Goal: Transaction & Acquisition: Book appointment/travel/reservation

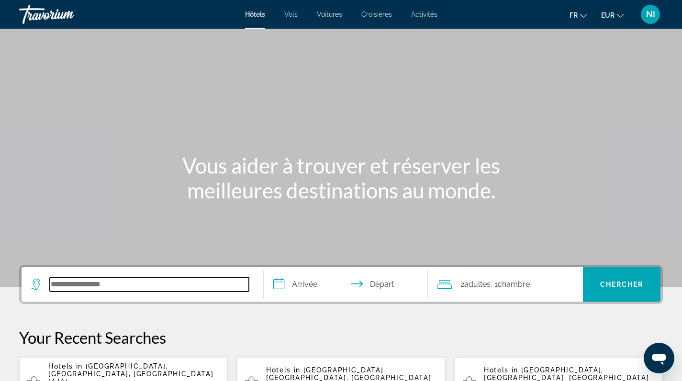
click at [104, 287] on input "Search hotel destination" at bounding box center [149, 284] width 199 height 14
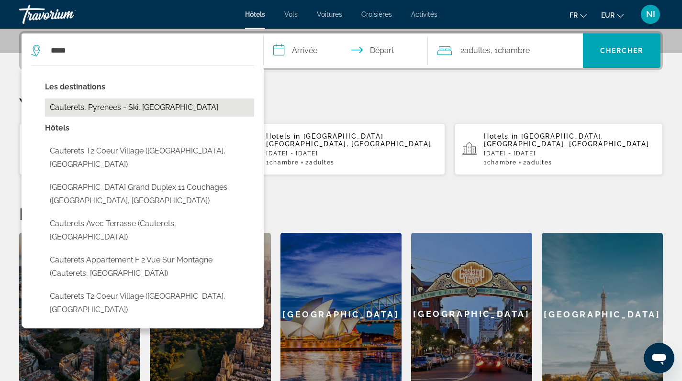
click at [104, 107] on button "Cauterets, Pyrenees - Ski, [GEOGRAPHIC_DATA]" at bounding box center [149, 108] width 209 height 18
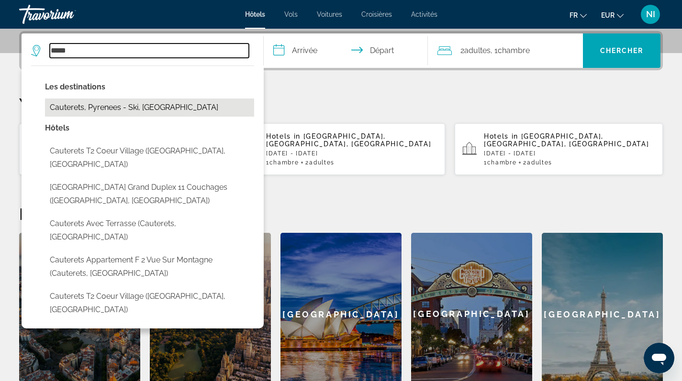
type input "**********"
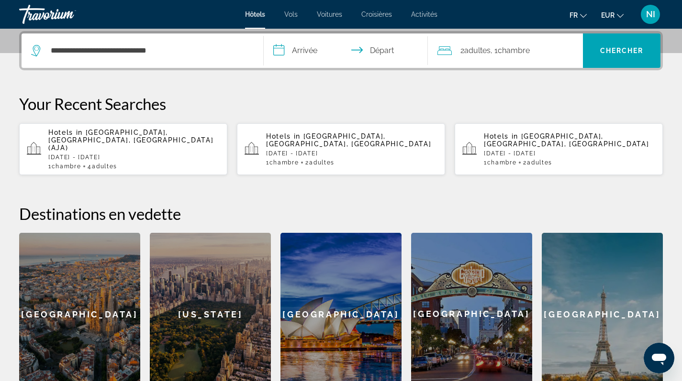
click at [310, 49] on input "**********" at bounding box center [348, 51] width 168 height 37
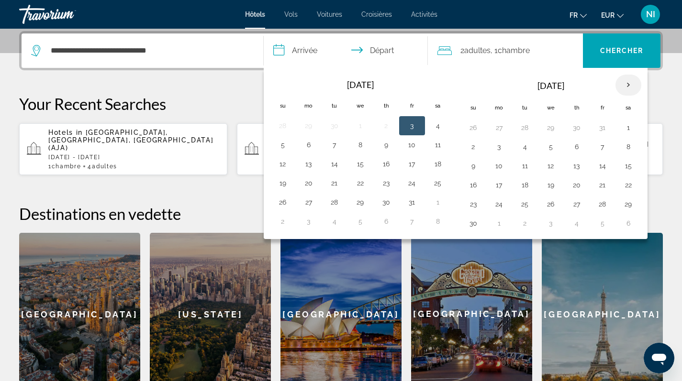
click at [629, 85] on th "Next month" at bounding box center [628, 85] width 26 height 21
click at [524, 204] on button "30" at bounding box center [524, 204] width 15 height 13
click at [631, 204] on button "3" at bounding box center [628, 204] width 15 height 13
type input "**********"
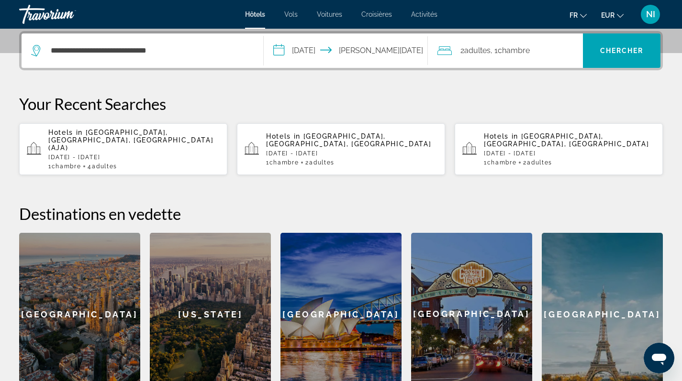
click at [560, 55] on div "2 Adulte Adultes , 1 Chambre pièces" at bounding box center [509, 50] width 145 height 13
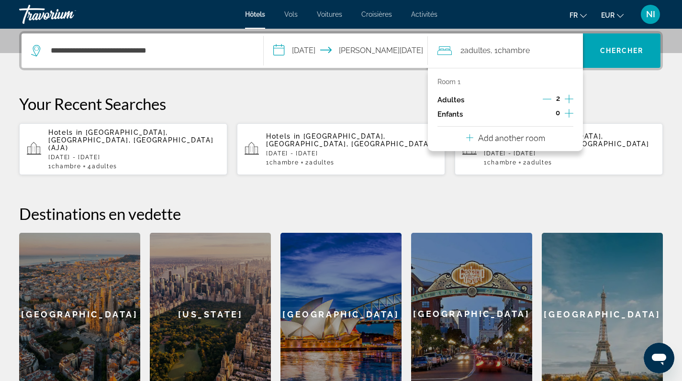
click at [569, 99] on icon "Increment adults" at bounding box center [569, 98] width 9 height 11
click at [598, 48] on span "Search" at bounding box center [622, 50] width 78 height 23
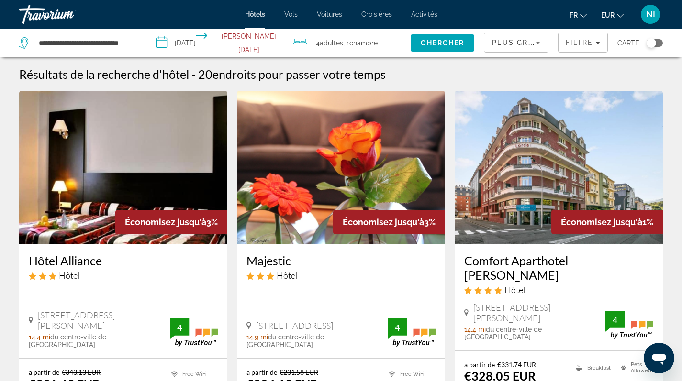
click at [539, 43] on icon "Sort by" at bounding box center [537, 43] width 5 height 2
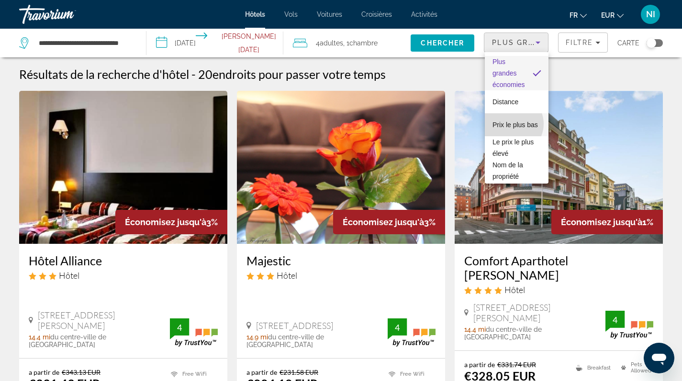
click at [511, 124] on span "Prix le plus bas" at bounding box center [514, 124] width 45 height 11
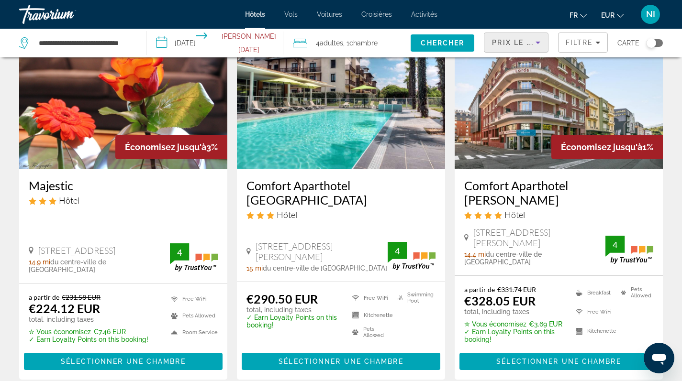
scroll to position [82, 0]
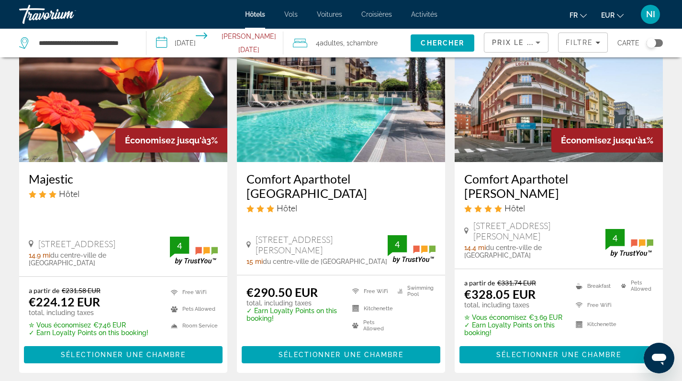
click at [83, 126] on img "Main content" at bounding box center [123, 85] width 208 height 153
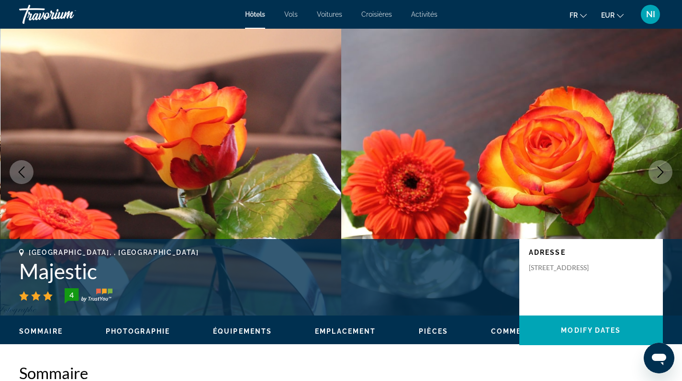
click at [334, 332] on span "Emplacement" at bounding box center [345, 332] width 61 height 8
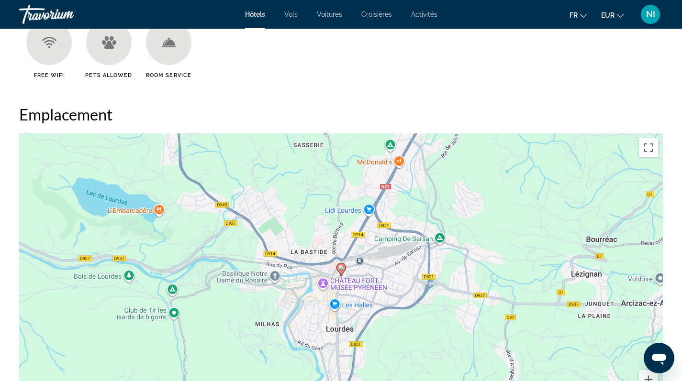
scroll to position [876, 0]
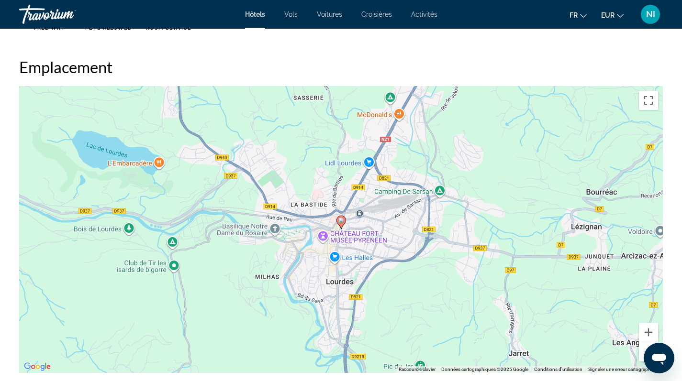
click at [644, 348] on button "Zoom arrière" at bounding box center [648, 352] width 19 height 19
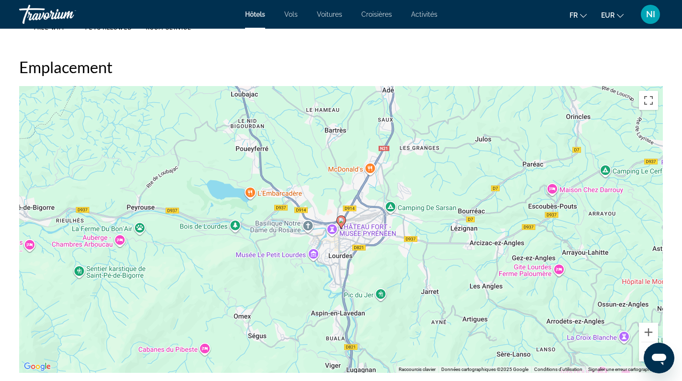
click at [644, 348] on button "Zoom arrière" at bounding box center [648, 352] width 19 height 19
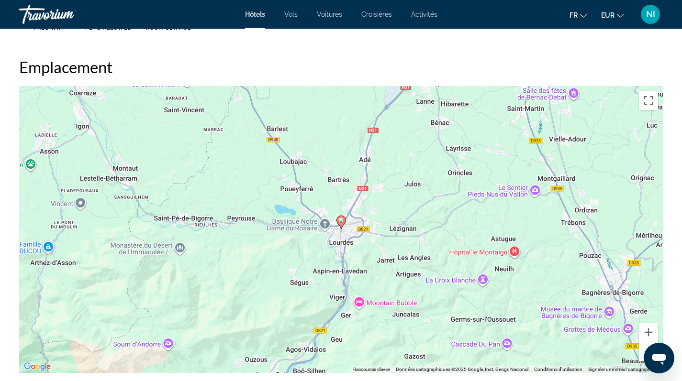
click at [644, 348] on button "Zoom arrière" at bounding box center [648, 352] width 19 height 19
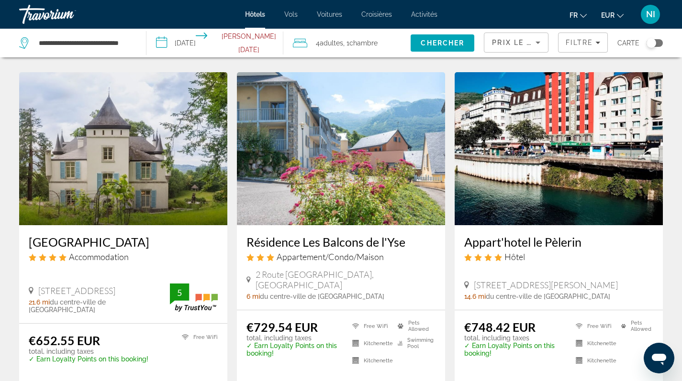
scroll to position [1116, 0]
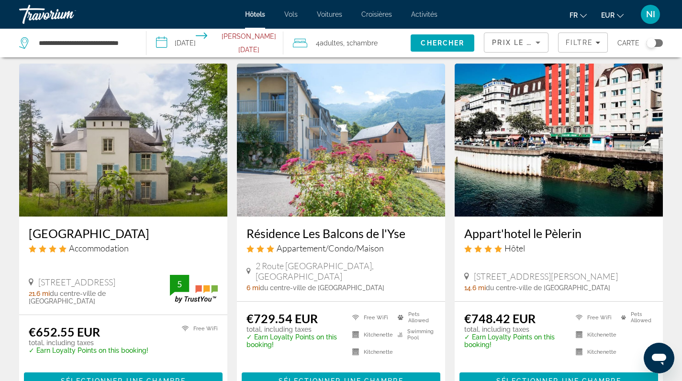
click at [345, 140] on img "Main content" at bounding box center [341, 140] width 208 height 153
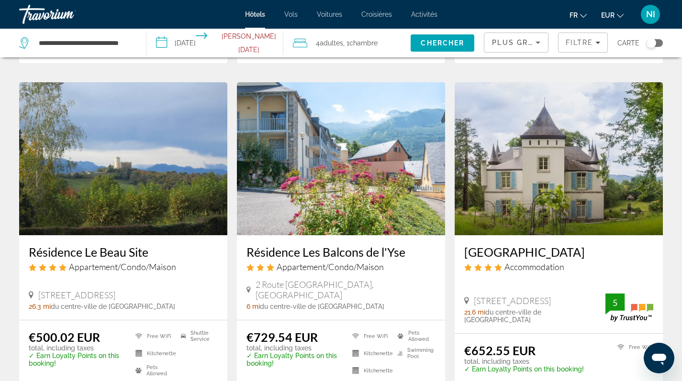
scroll to position [1293, 0]
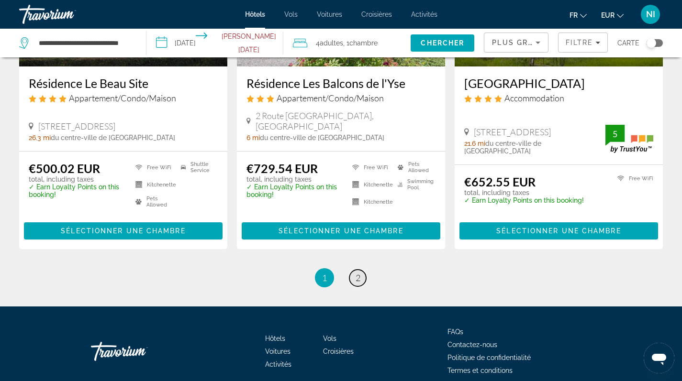
click at [357, 273] on span "2" at bounding box center [357, 278] width 5 height 11
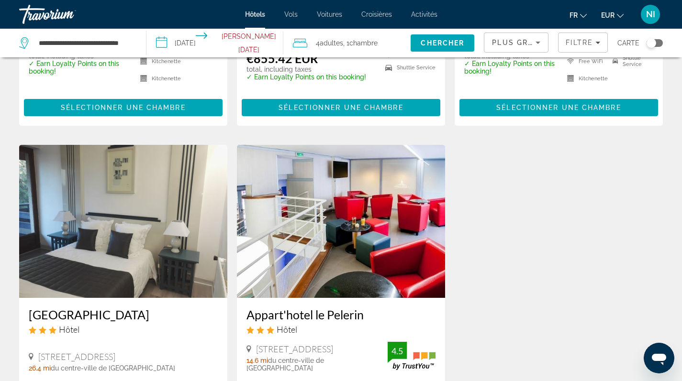
scroll to position [482, 0]
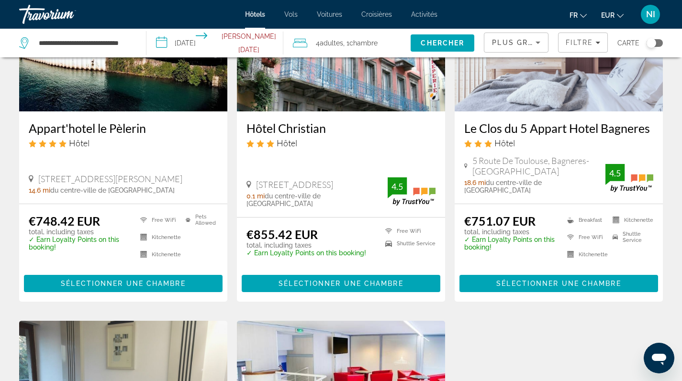
click at [544, 82] on img "Main content" at bounding box center [558, 34] width 208 height 153
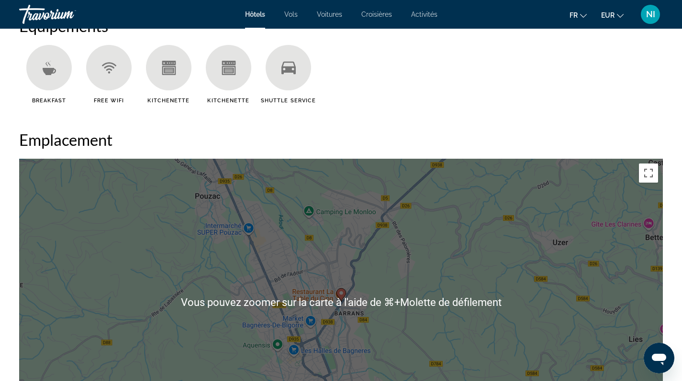
scroll to position [857, 0]
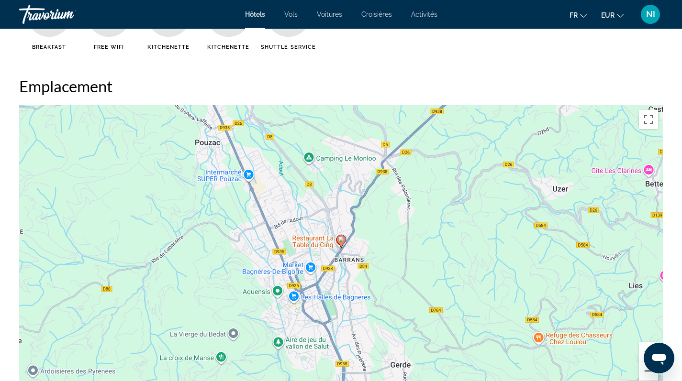
click at [645, 376] on button "Zoom arrière" at bounding box center [648, 371] width 19 height 19
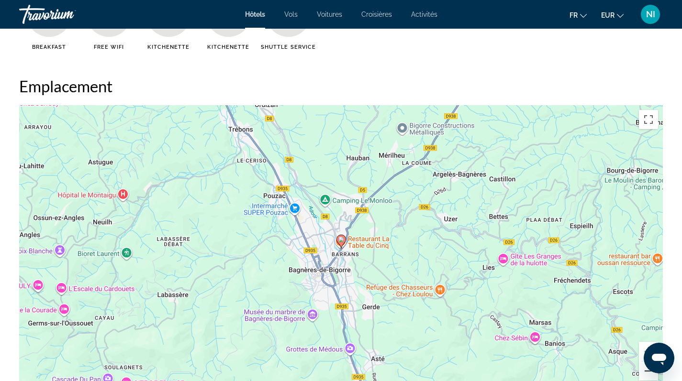
click at [645, 376] on button "Zoom arrière" at bounding box center [648, 371] width 19 height 19
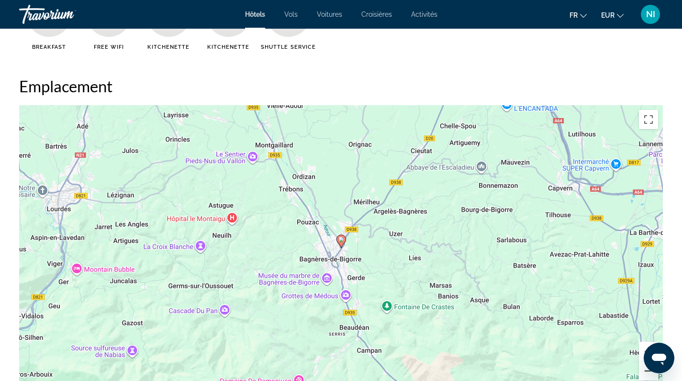
click at [645, 376] on button "Zoom arrière" at bounding box center [648, 371] width 19 height 19
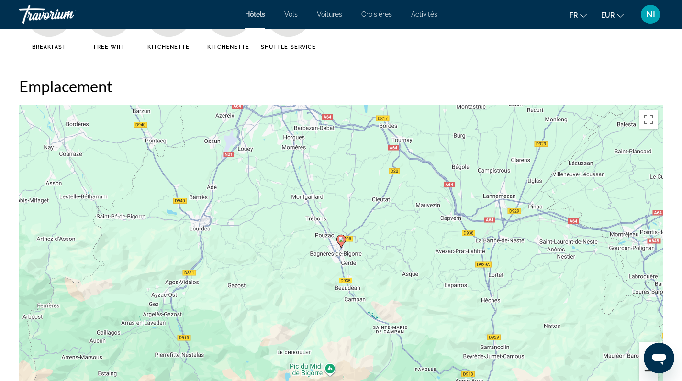
click at [645, 376] on button "Zoom arrière" at bounding box center [648, 371] width 19 height 19
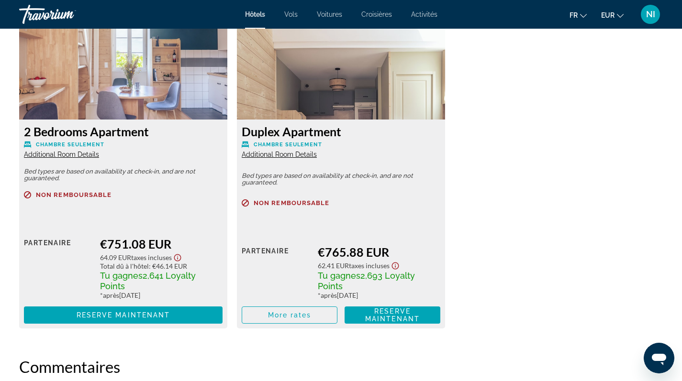
scroll to position [1337, 0]
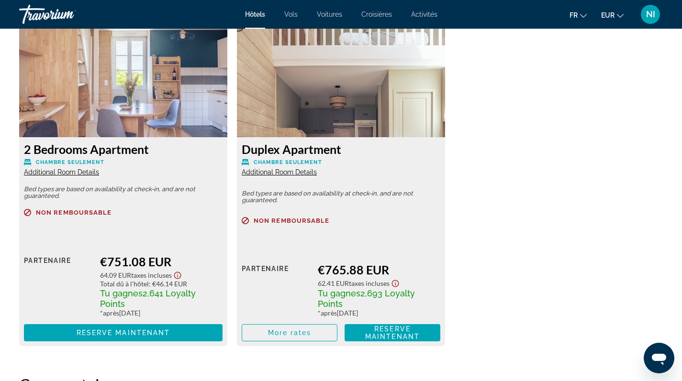
click at [390, 230] on div "Main content" at bounding box center [341, 232] width 199 height 6
click at [363, 90] on img "Main content" at bounding box center [341, 78] width 208 height 120
click at [358, 336] on span "Reserve maintenant Plus disponible" at bounding box center [392, 332] width 80 height 15
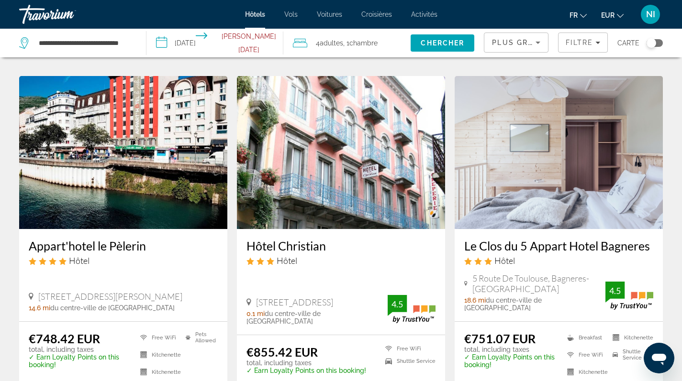
scroll to position [427, 0]
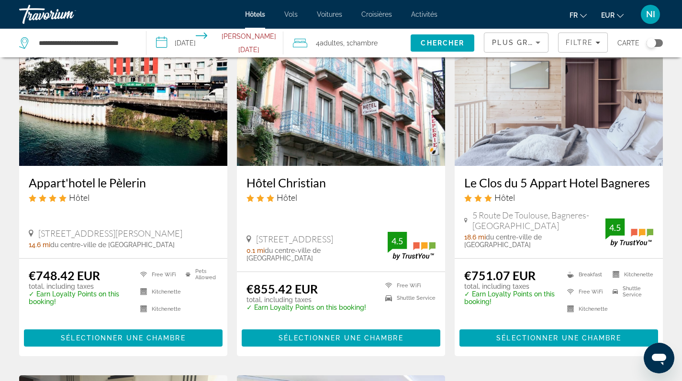
click at [549, 118] on img "Main content" at bounding box center [558, 89] width 208 height 153
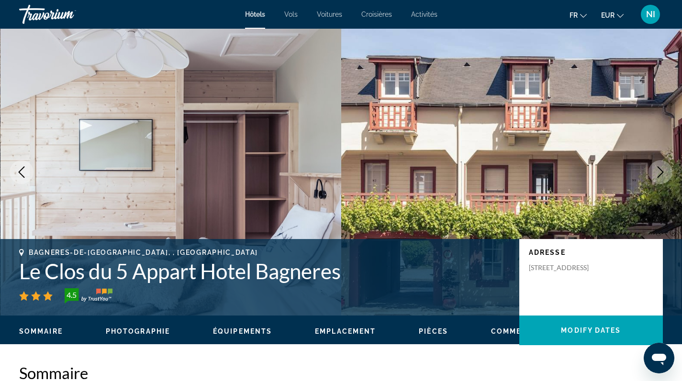
click at [330, 334] on span "Emplacement" at bounding box center [345, 332] width 61 height 8
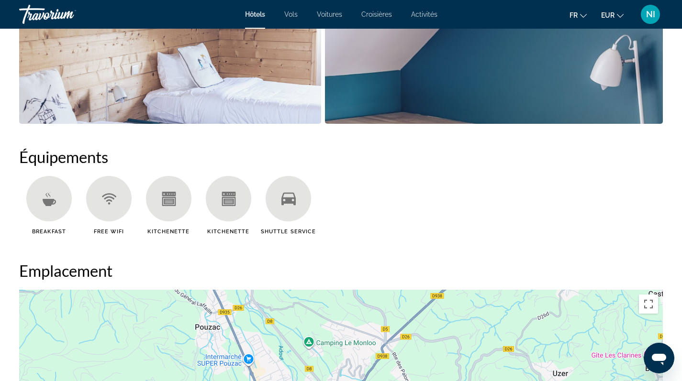
scroll to position [471, 0]
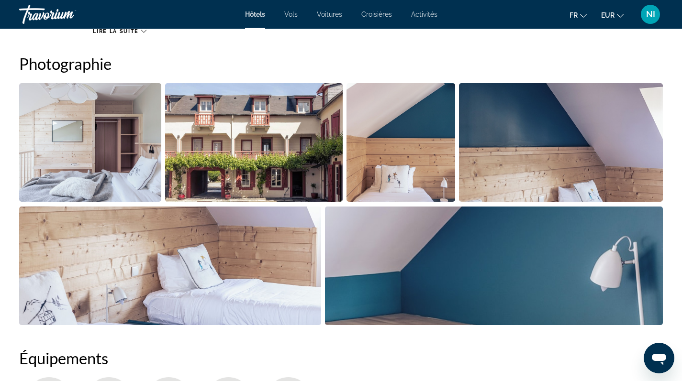
click at [85, 135] on img "Open full-screen image slider" at bounding box center [90, 142] width 142 height 119
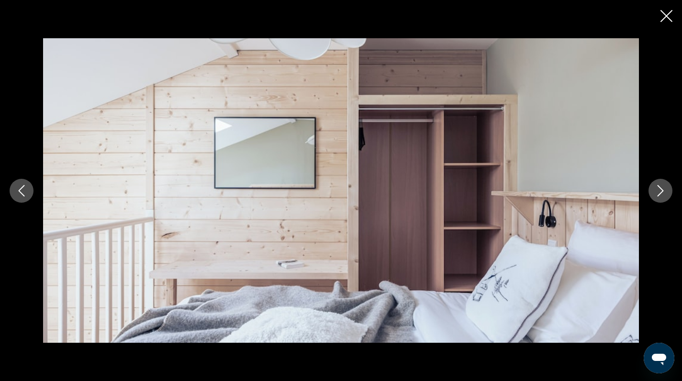
click at [663, 190] on icon "Next image" at bounding box center [660, 190] width 6 height 11
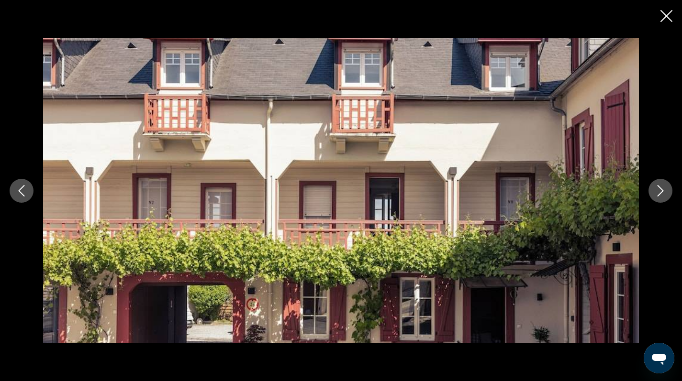
click at [663, 190] on icon "Next image" at bounding box center [660, 190] width 6 height 11
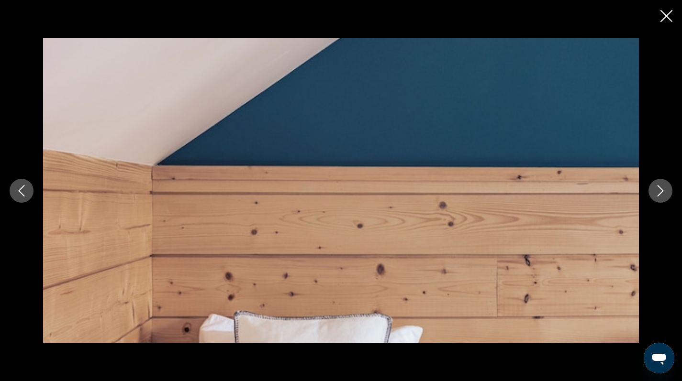
click at [663, 190] on icon "Next image" at bounding box center [660, 190] width 6 height 11
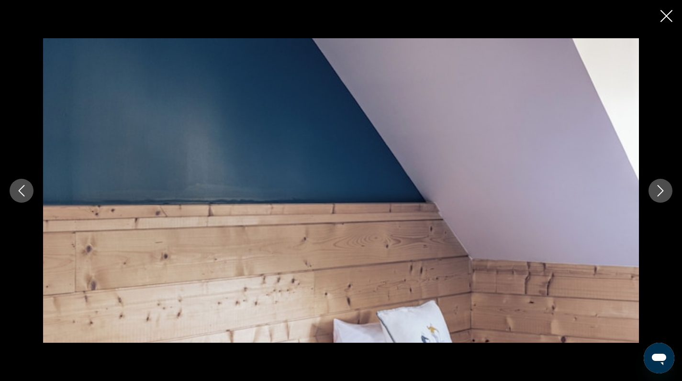
click at [663, 190] on icon "Next image" at bounding box center [660, 190] width 6 height 11
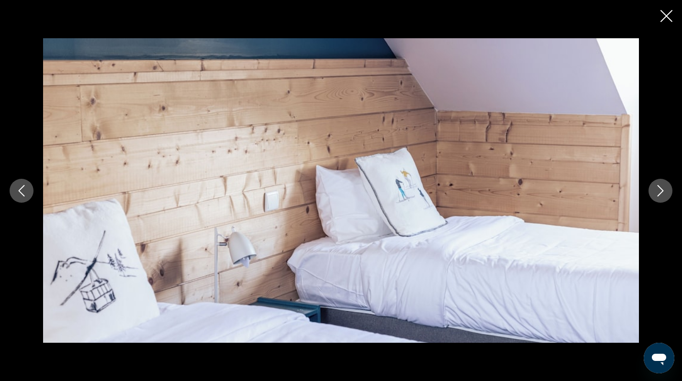
click at [663, 190] on icon "Next image" at bounding box center [660, 190] width 6 height 11
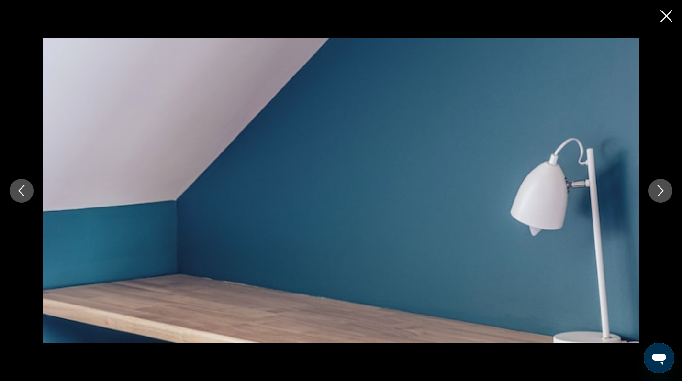
click at [663, 190] on icon "Next image" at bounding box center [660, 190] width 6 height 11
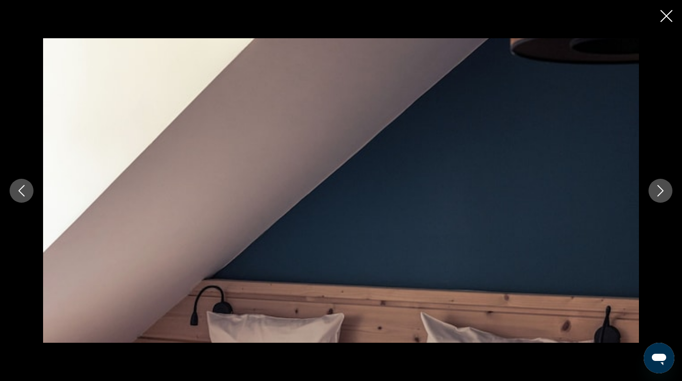
click at [663, 190] on icon "Next image" at bounding box center [660, 190] width 6 height 11
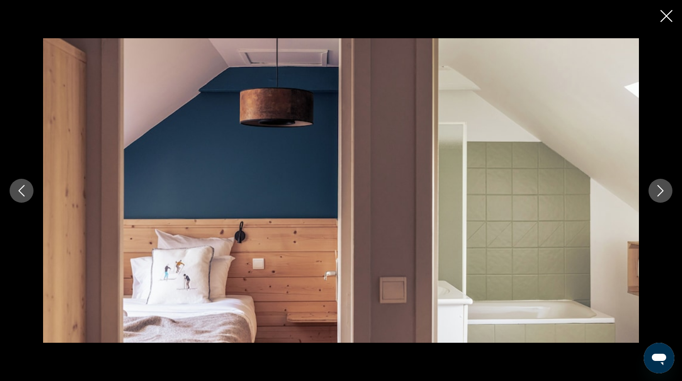
click at [663, 190] on icon "Next image" at bounding box center [660, 190] width 6 height 11
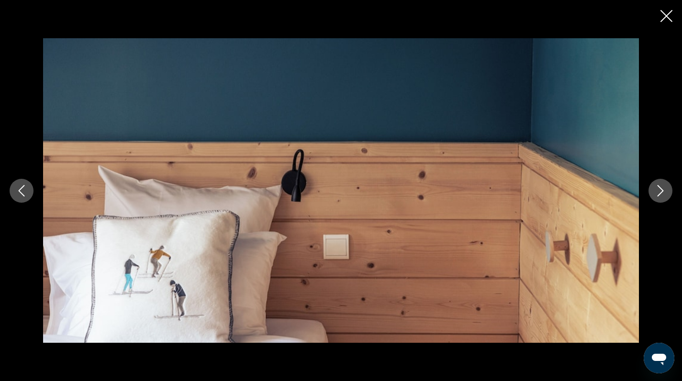
click at [663, 190] on icon "Next image" at bounding box center [660, 190] width 6 height 11
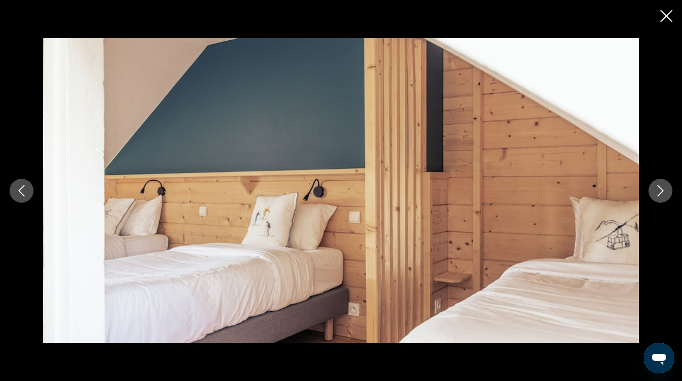
click at [663, 190] on icon "Next image" at bounding box center [660, 190] width 6 height 11
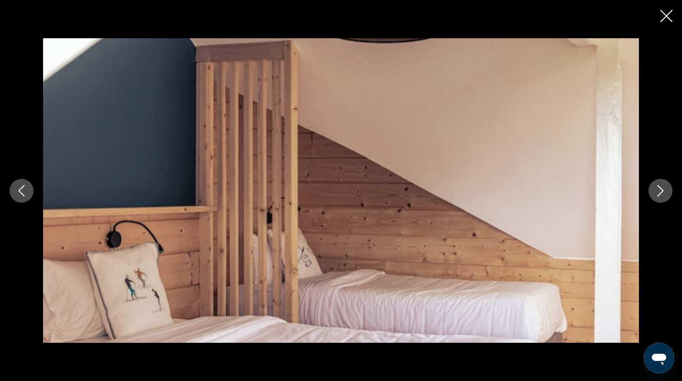
click at [663, 190] on icon "Next image" at bounding box center [660, 190] width 6 height 11
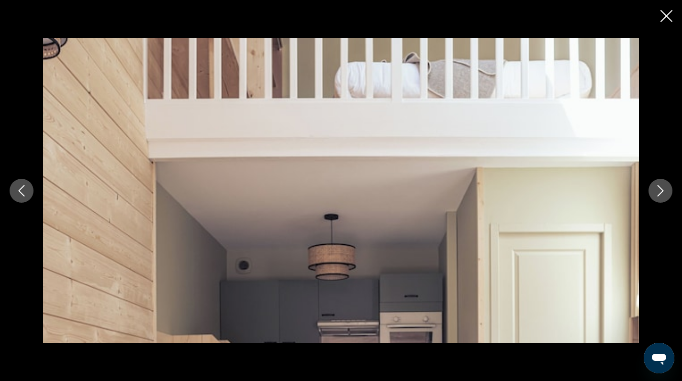
click at [663, 190] on icon "Next image" at bounding box center [660, 190] width 6 height 11
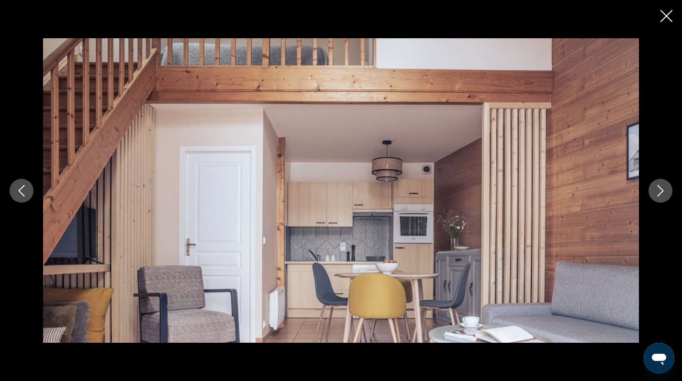
click at [663, 190] on icon "Next image" at bounding box center [660, 190] width 6 height 11
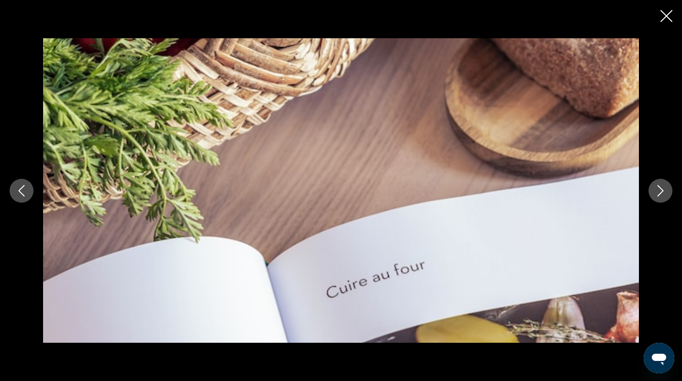
click at [663, 190] on icon "Next image" at bounding box center [660, 190] width 6 height 11
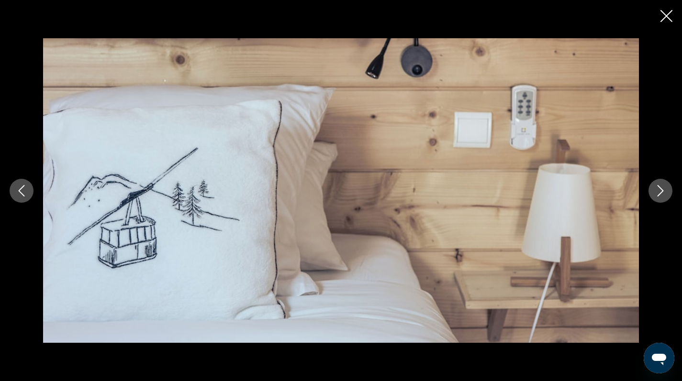
click at [663, 190] on icon "Next image" at bounding box center [660, 190] width 6 height 11
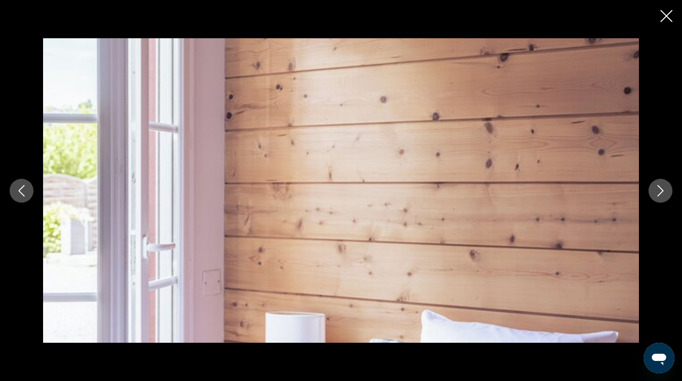
click at [663, 190] on icon "Next image" at bounding box center [660, 190] width 6 height 11
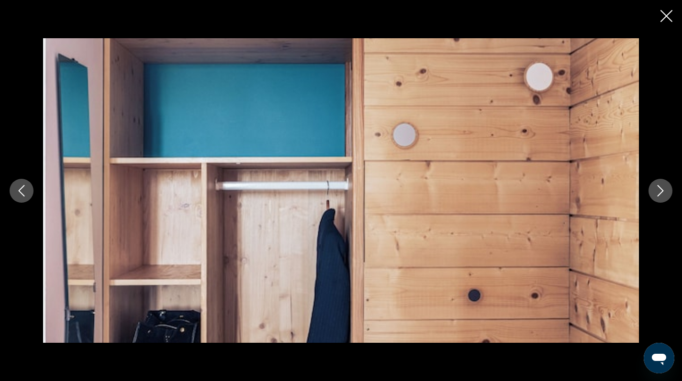
click at [663, 190] on icon "Next image" at bounding box center [660, 190] width 6 height 11
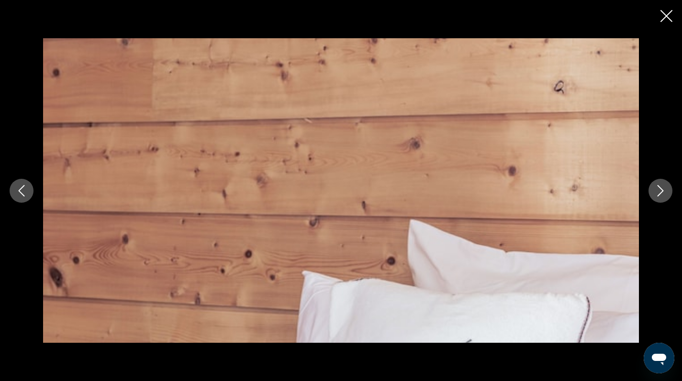
click at [663, 190] on icon "Next image" at bounding box center [660, 190] width 6 height 11
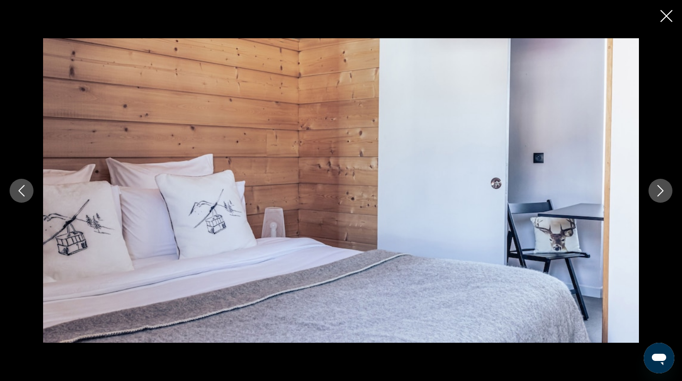
click at [663, 190] on icon "Next image" at bounding box center [660, 190] width 6 height 11
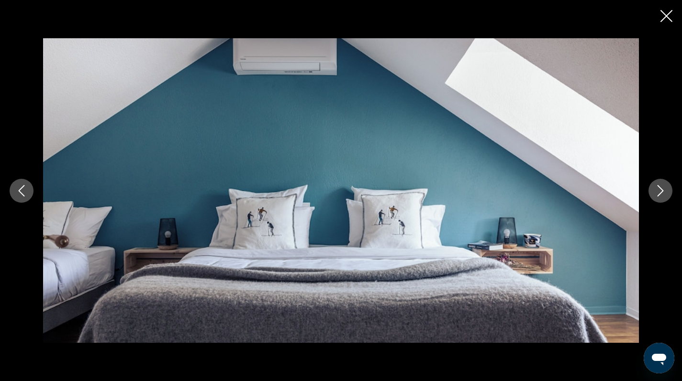
click at [663, 190] on icon "Next image" at bounding box center [660, 190] width 6 height 11
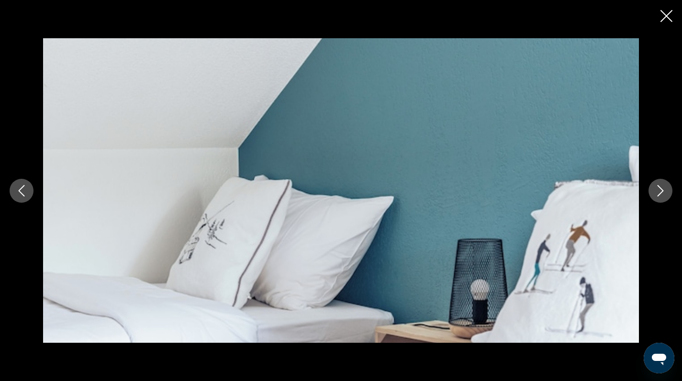
click at [663, 190] on icon "Next image" at bounding box center [660, 190] width 6 height 11
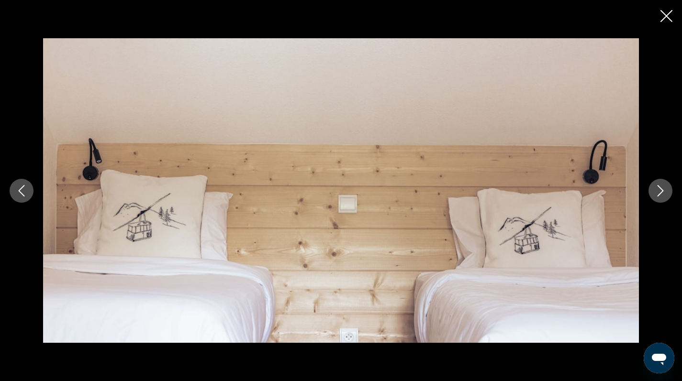
click at [663, 190] on icon "Next image" at bounding box center [660, 190] width 6 height 11
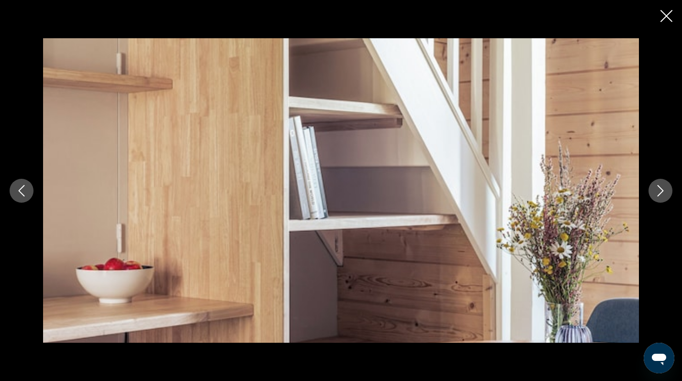
click at [663, 190] on icon "Next image" at bounding box center [660, 190] width 6 height 11
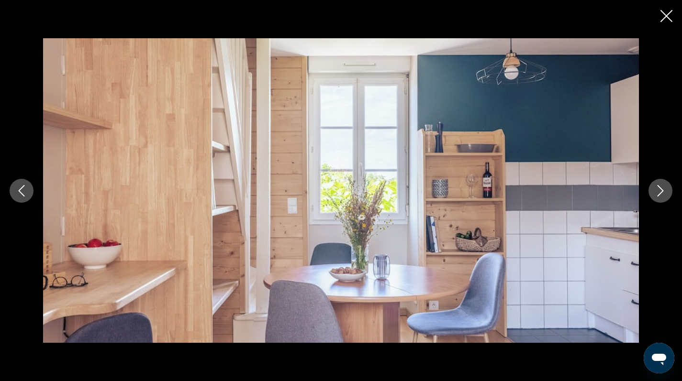
click at [663, 190] on icon "Next image" at bounding box center [660, 190] width 6 height 11
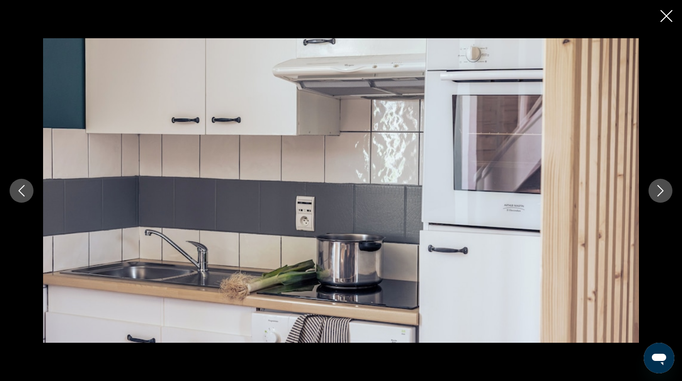
click at [666, 17] on icon "Close slideshow" at bounding box center [666, 16] width 12 height 12
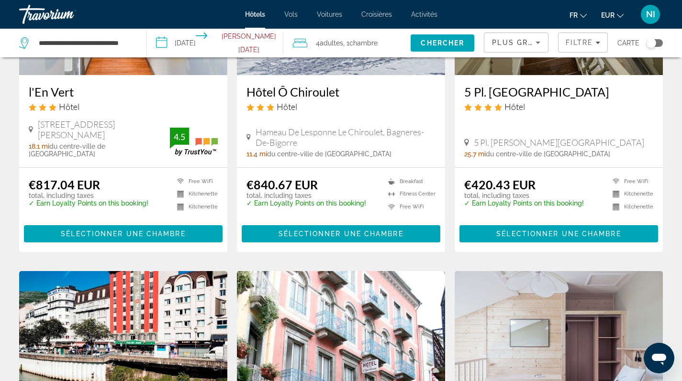
scroll to position [497, 0]
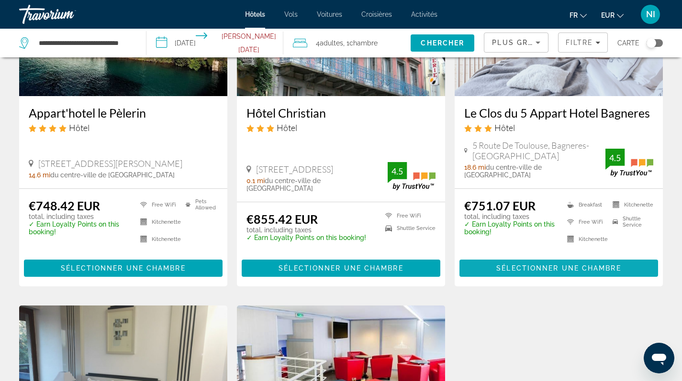
click at [512, 265] on span "Sélectionner une chambre" at bounding box center [558, 269] width 124 height 8
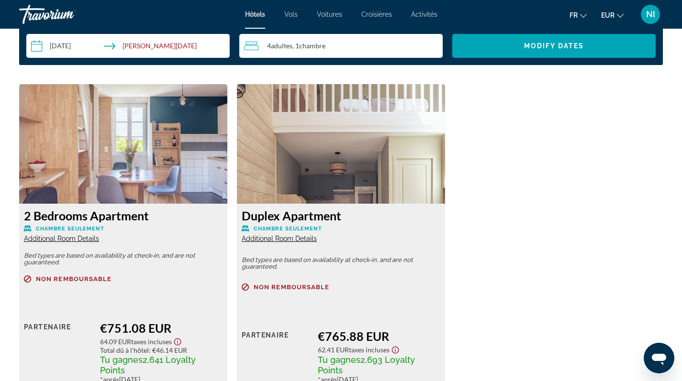
scroll to position [1349, 0]
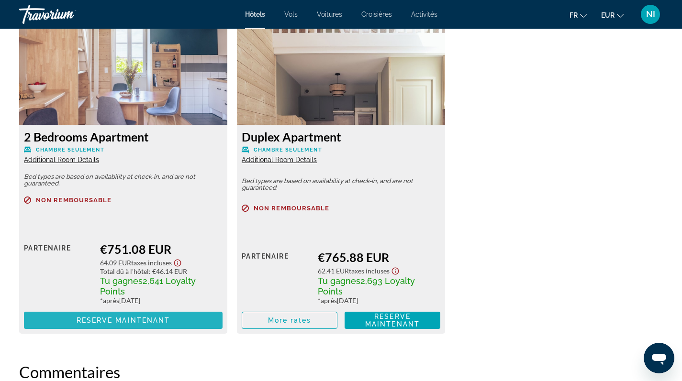
click at [120, 319] on span "Reserve maintenant" at bounding box center [124, 321] width 94 height 8
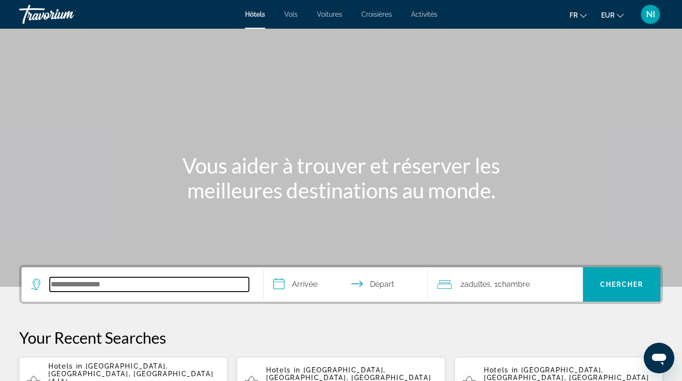
click at [105, 284] on input "Search hotel destination" at bounding box center [149, 284] width 199 height 14
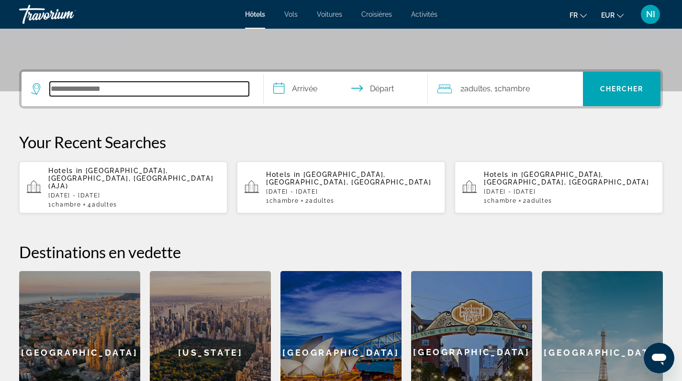
scroll to position [234, 0]
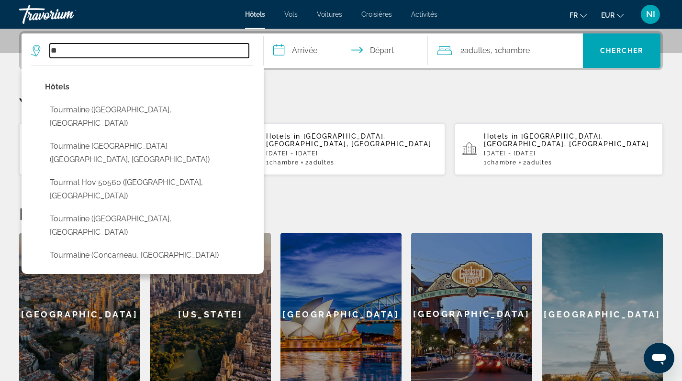
type input "*"
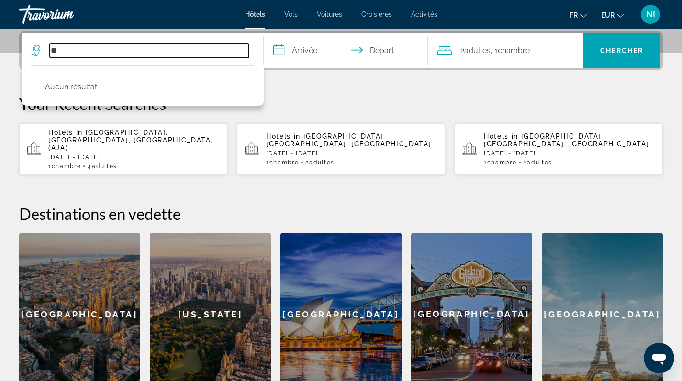
type input "*"
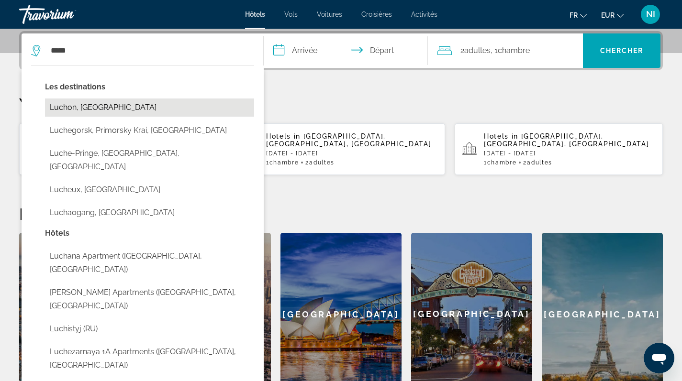
drag, startPoint x: 105, startPoint y: 284, endPoint x: 63, endPoint y: 108, distance: 181.5
click at [63, 108] on button "Luchon, France" at bounding box center [149, 108] width 209 height 18
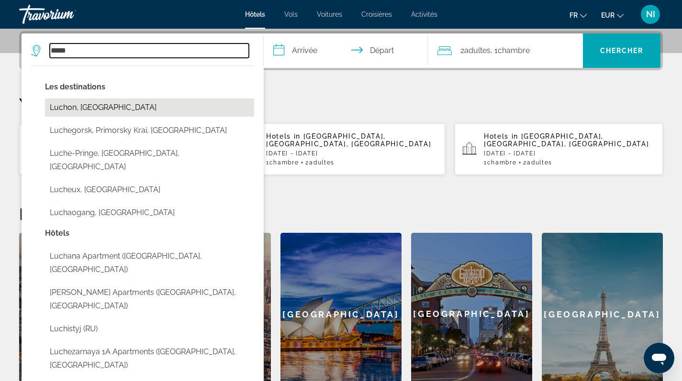
type input "**********"
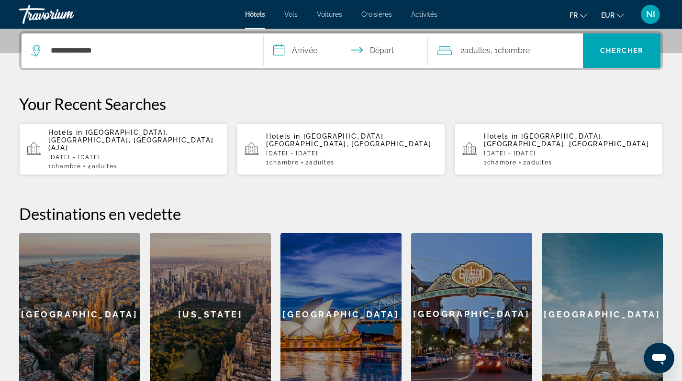
click at [296, 52] on input "**********" at bounding box center [348, 51] width 168 height 37
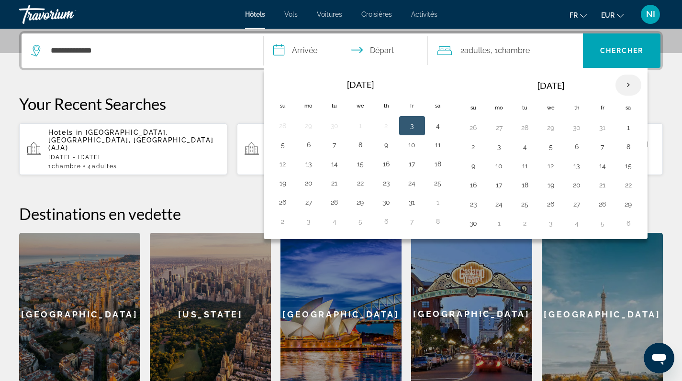
click at [634, 87] on th "Next month" at bounding box center [628, 85] width 26 height 21
click at [335, 206] on button "30" at bounding box center [334, 204] width 15 height 13
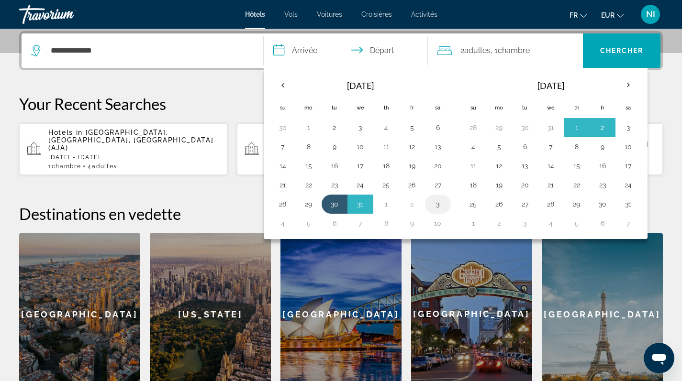
click at [441, 206] on button "3" at bounding box center [437, 204] width 15 height 13
type input "**********"
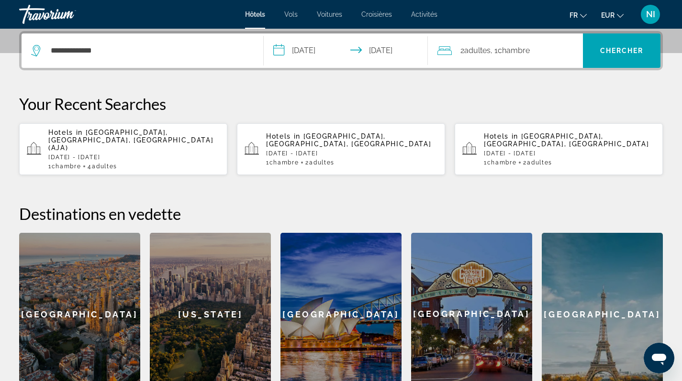
click at [555, 55] on div "2 Adulte Adultes , 1 Chambre pièces" at bounding box center [509, 50] width 145 height 13
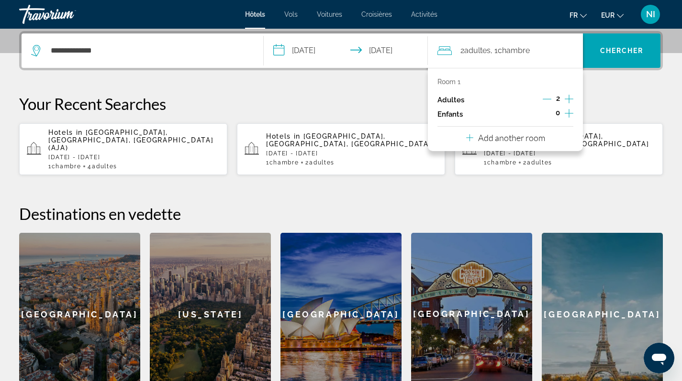
click at [566, 99] on icon "Increment adults" at bounding box center [569, 98] width 9 height 11
click at [594, 60] on span "Search" at bounding box center [622, 50] width 78 height 23
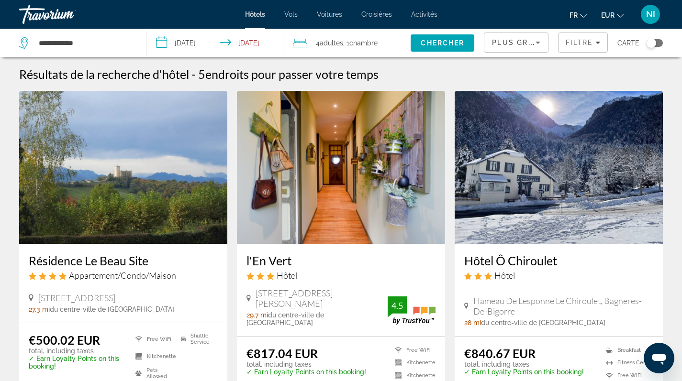
click at [537, 44] on icon "Sort by" at bounding box center [537, 42] width 11 height 11
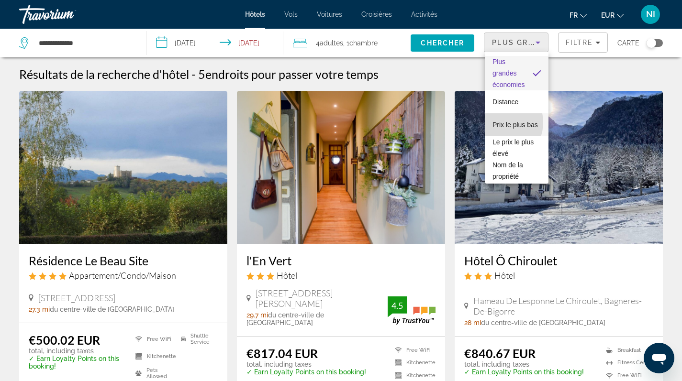
click at [498, 122] on span "Prix le plus bas" at bounding box center [514, 125] width 45 height 8
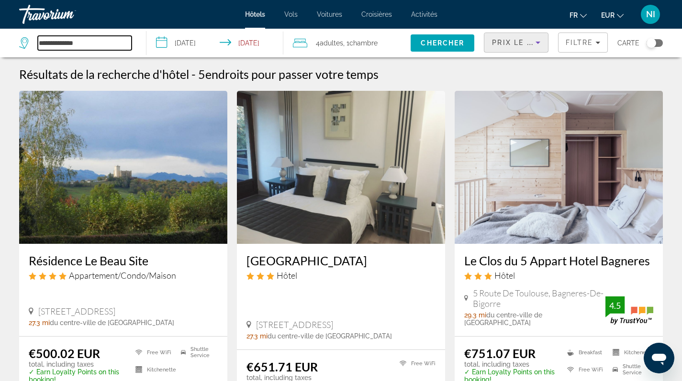
click at [102, 44] on input "**********" at bounding box center [85, 43] width 94 height 14
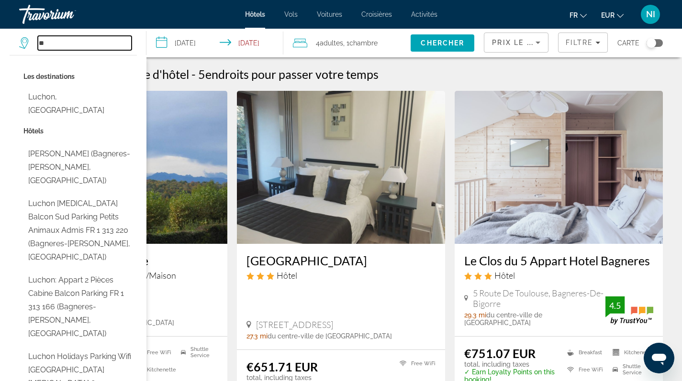
type input "*"
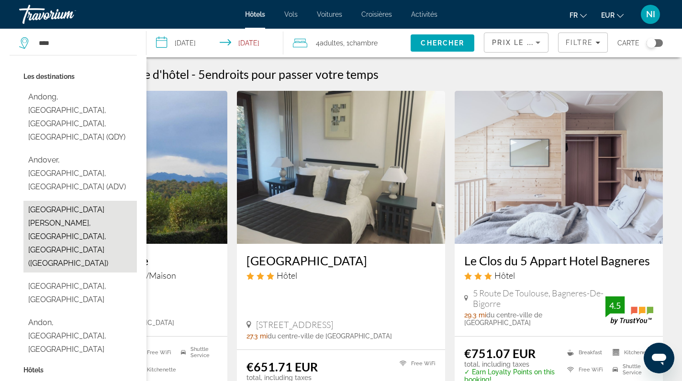
click at [45, 201] on button "Andorra La Vella, Andorra, Andorra (ALV)" at bounding box center [79, 237] width 113 height 72
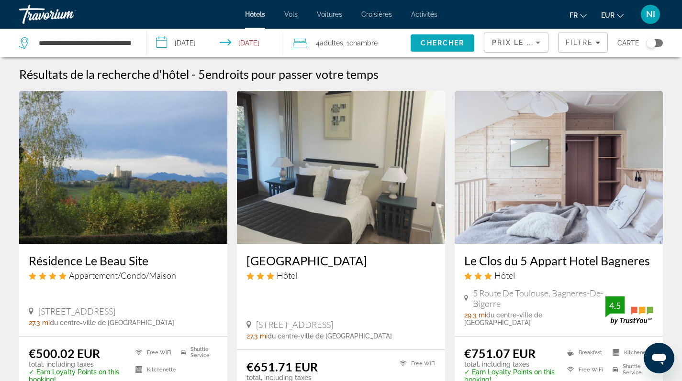
click at [457, 42] on span "Chercher" at bounding box center [443, 43] width 44 height 8
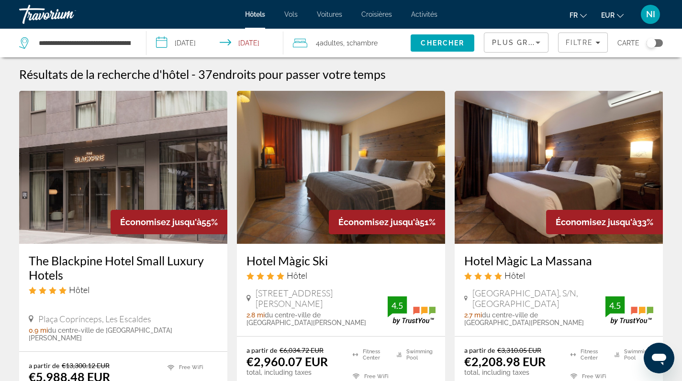
click at [531, 44] on span "Plus grandes économies" at bounding box center [549, 43] width 114 height 8
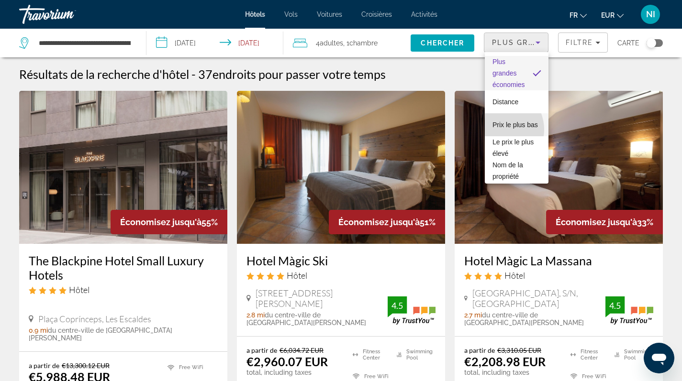
click at [498, 129] on span "Prix le plus bas" at bounding box center [514, 125] width 45 height 8
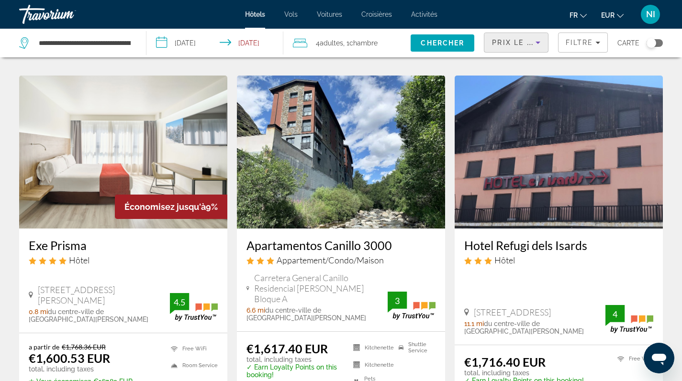
scroll to position [1195, 0]
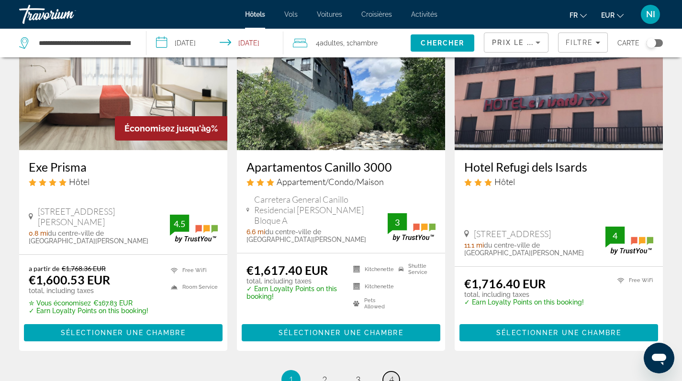
click at [390, 375] on span "4" at bounding box center [391, 380] width 5 height 11
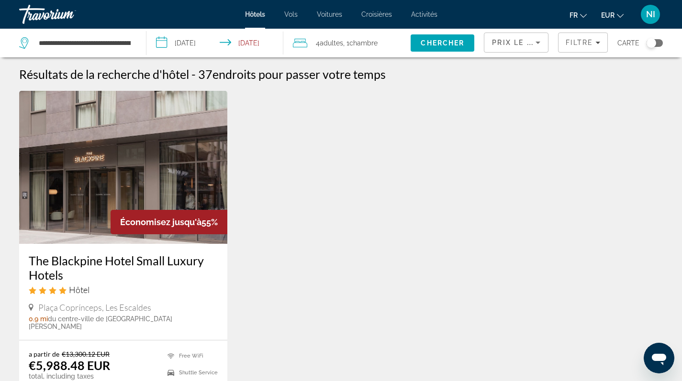
scroll to position [204, 0]
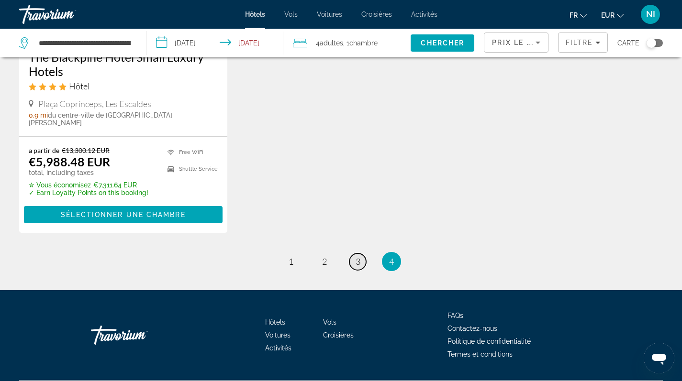
click at [360, 256] on span "3" at bounding box center [357, 261] width 5 height 11
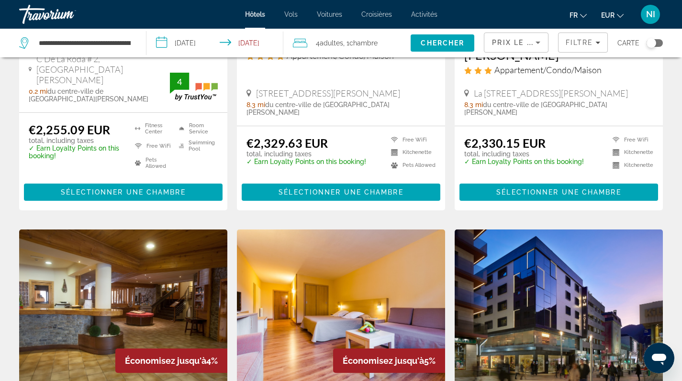
scroll to position [417, 0]
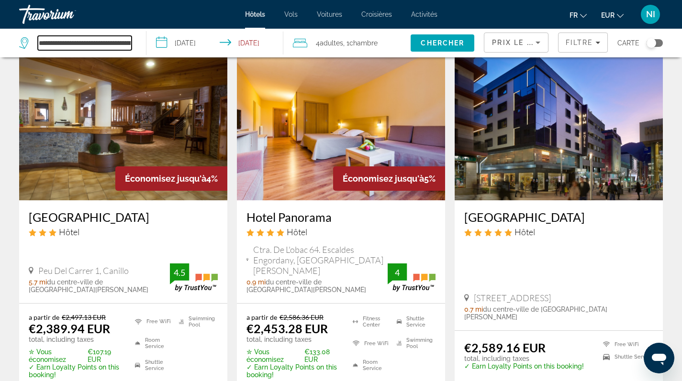
click at [132, 44] on input "**********" at bounding box center [85, 43] width 94 height 14
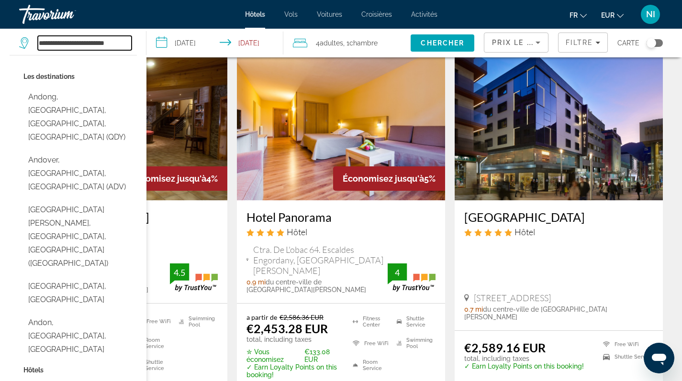
click at [123, 43] on input "**********" at bounding box center [85, 43] width 94 height 14
type input "*"
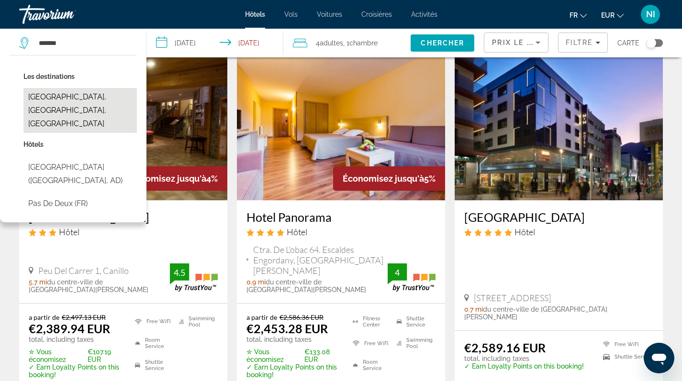
click at [66, 98] on button "Pas De La Casa, Andorra, Andorra" at bounding box center [79, 110] width 113 height 45
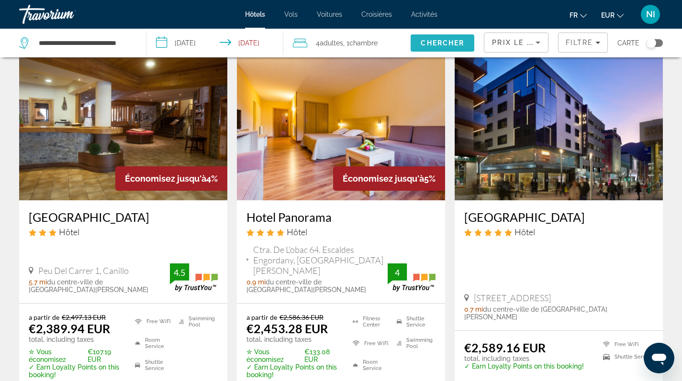
click at [436, 46] on span "Chercher" at bounding box center [443, 43] width 44 height 8
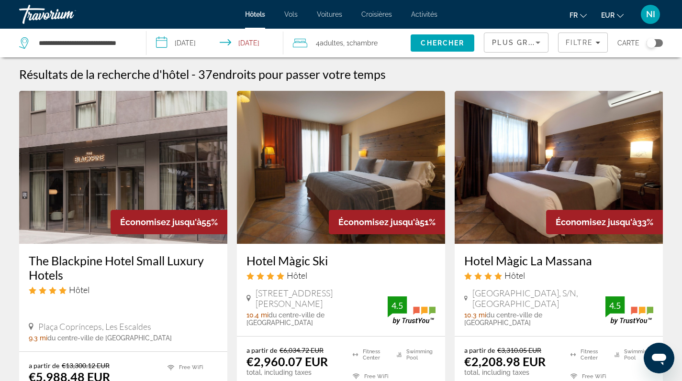
click at [538, 44] on icon "Sort by" at bounding box center [537, 43] width 5 height 2
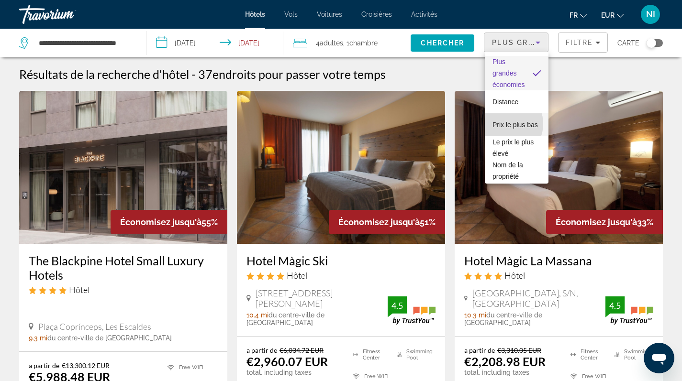
click at [504, 124] on span "Prix le plus bas" at bounding box center [514, 124] width 45 height 11
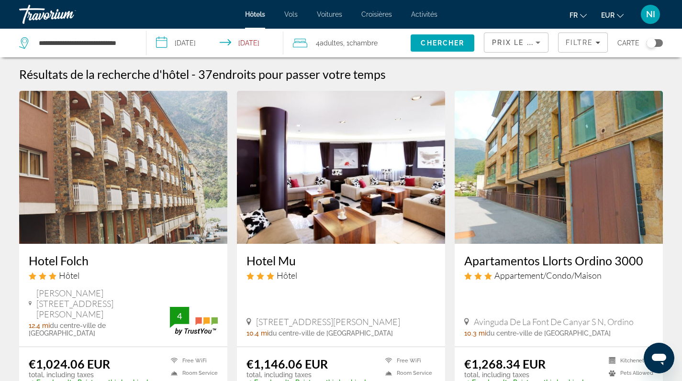
click at [134, 45] on div "**********" at bounding box center [77, 43] width 117 height 29
click at [120, 44] on input "**********" at bounding box center [85, 43] width 94 height 14
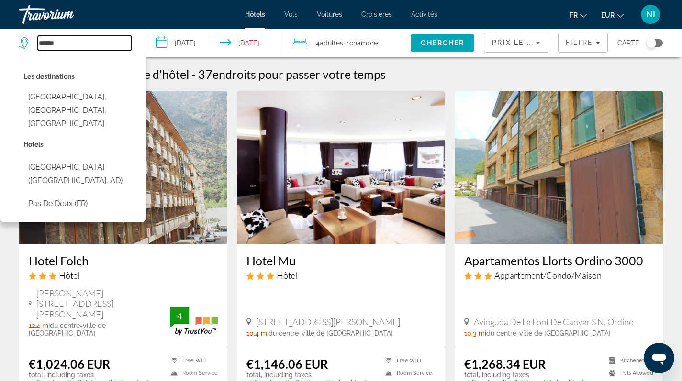
click at [71, 44] on input "******" at bounding box center [85, 43] width 94 height 14
type input "*"
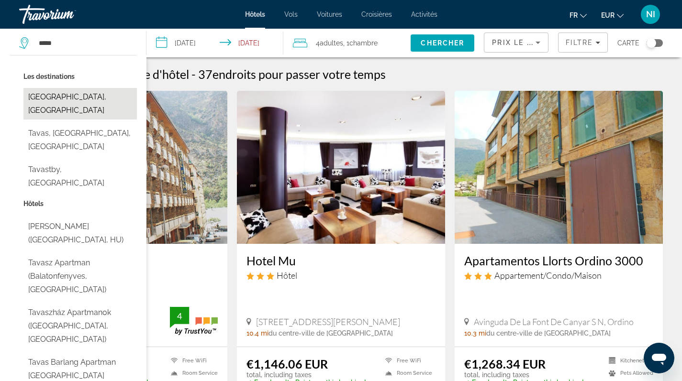
click at [63, 100] on button "Tavascan, Spain" at bounding box center [79, 104] width 113 height 32
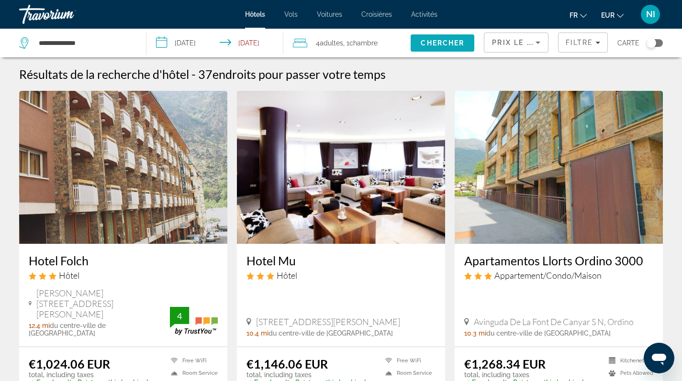
click at [432, 44] on span "Chercher" at bounding box center [443, 43] width 44 height 8
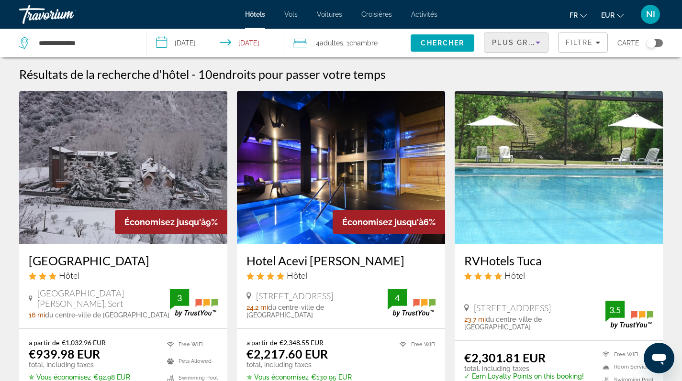
click at [538, 42] on icon "Sort by" at bounding box center [537, 43] width 5 height 2
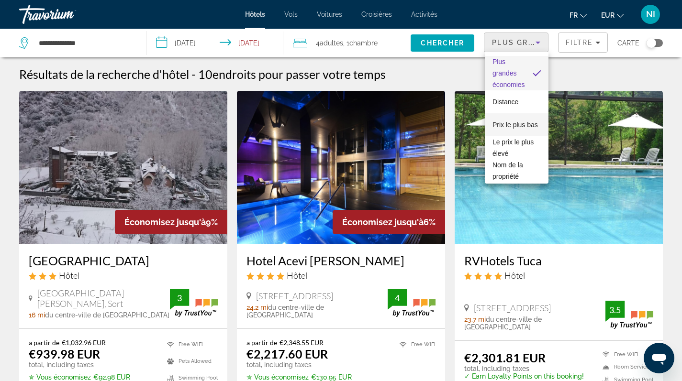
click at [502, 123] on span "Prix le plus bas" at bounding box center [514, 124] width 45 height 11
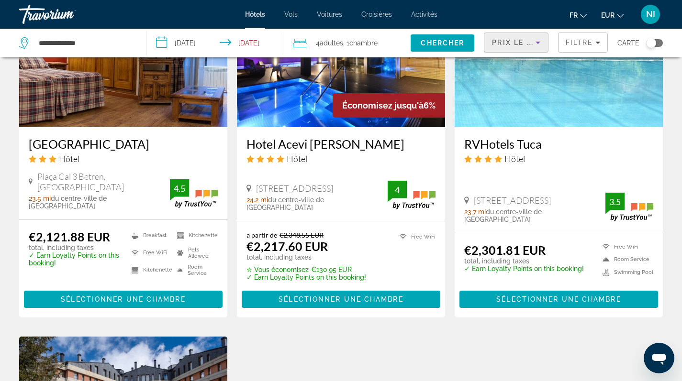
scroll to position [1019, 0]
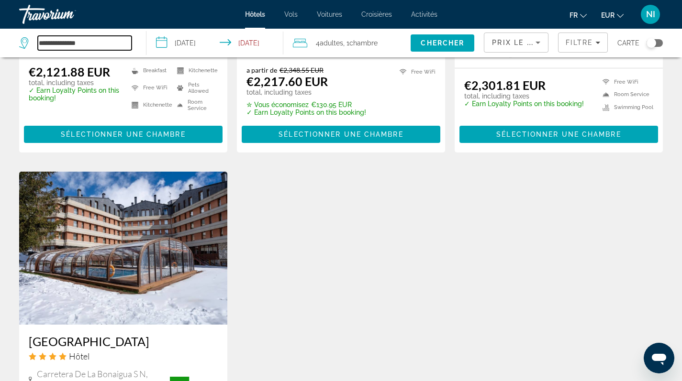
click at [102, 44] on input "**********" at bounding box center [85, 43] width 94 height 14
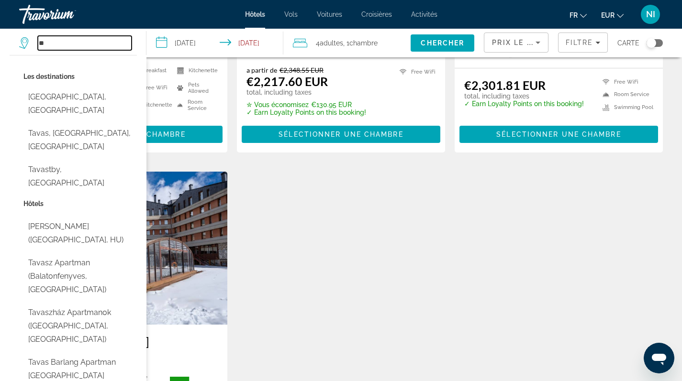
type input "*"
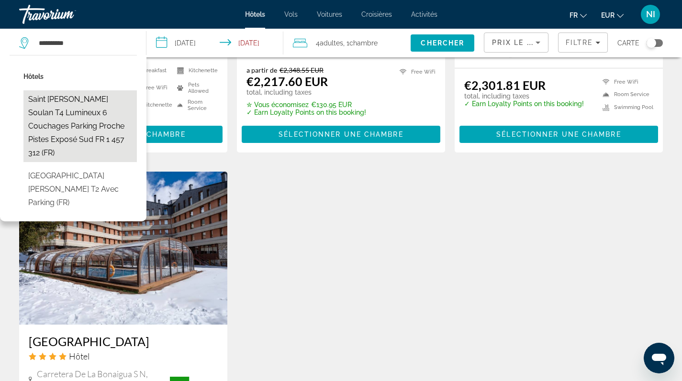
drag, startPoint x: 57, startPoint y: 62, endPoint x: 72, endPoint y: 100, distance: 41.3
click at [72, 100] on button "Saint Lary Soulan T4 lumineux 6 couchages parking proche pistes exposé sud FR 1…" at bounding box center [79, 126] width 113 height 72
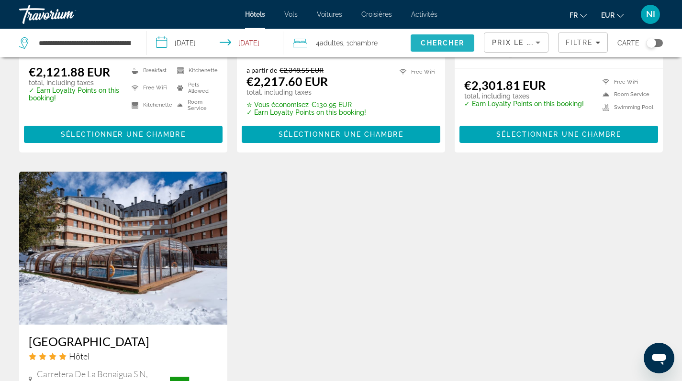
click at [426, 42] on span "Chercher" at bounding box center [443, 43] width 44 height 8
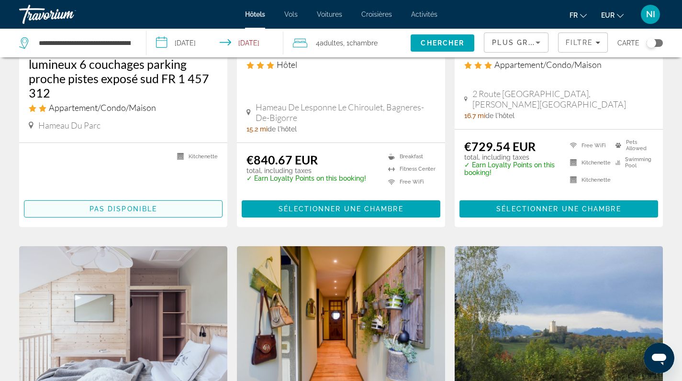
scroll to position [129, 0]
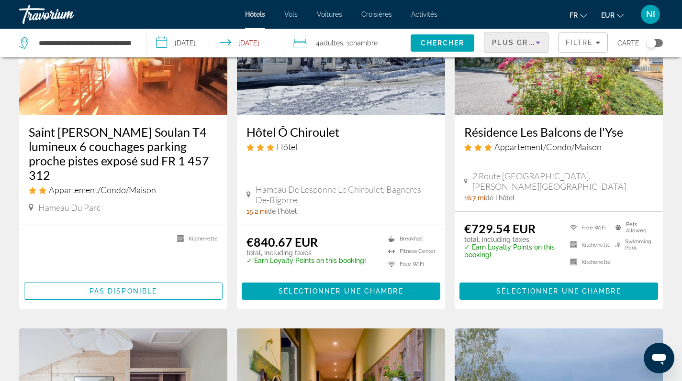
click at [535, 42] on icon "Sort by" at bounding box center [537, 42] width 11 height 11
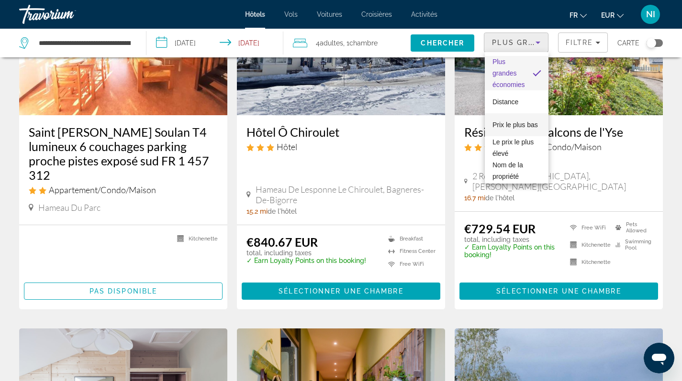
click at [504, 122] on span "Prix le plus bas" at bounding box center [514, 125] width 45 height 8
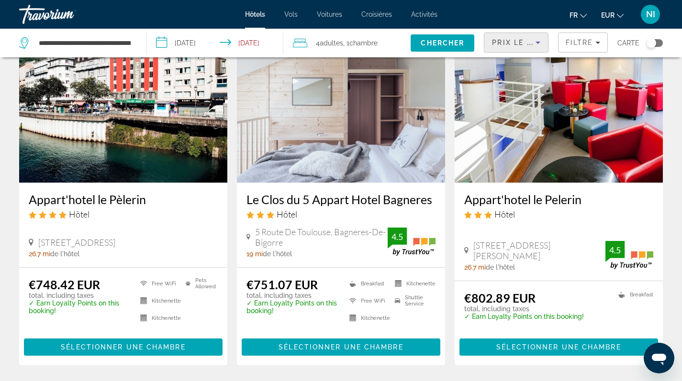
scroll to position [1286, 0]
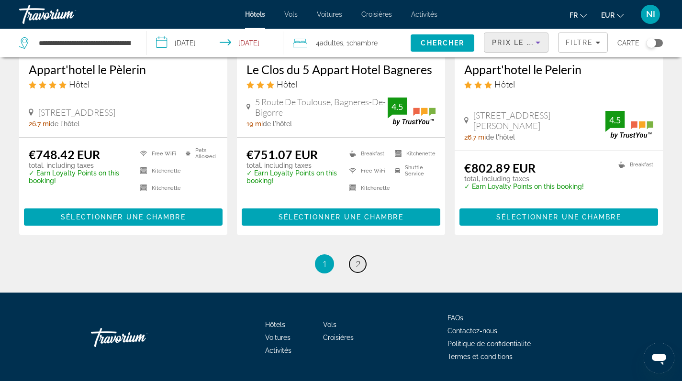
click at [358, 259] on span "2" at bounding box center [357, 264] width 5 height 11
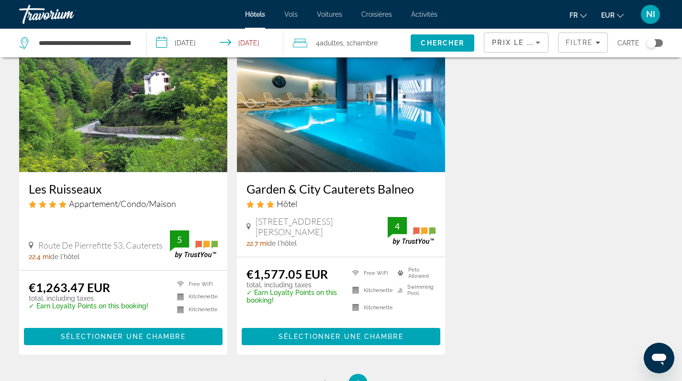
scroll to position [322, 0]
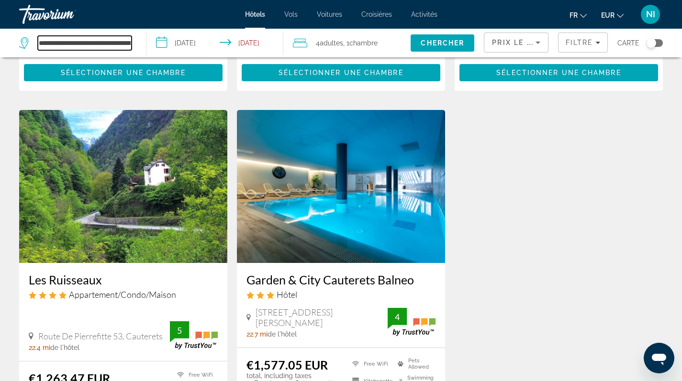
click at [132, 43] on input "**********" at bounding box center [85, 43] width 94 height 14
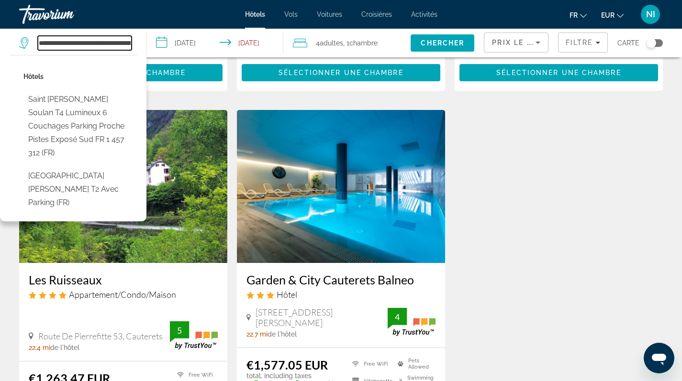
click at [130, 43] on input "**********" at bounding box center [85, 43] width 94 height 14
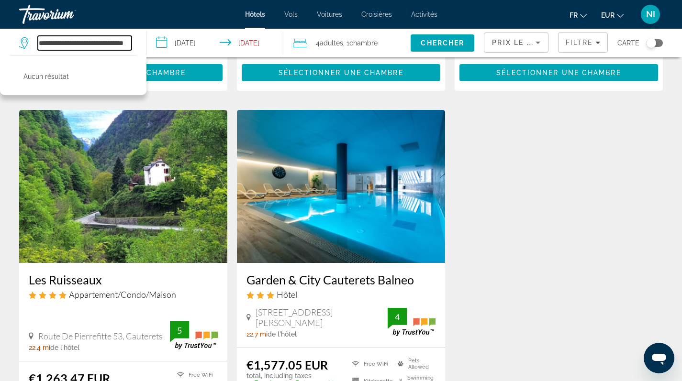
click at [127, 44] on input "**********" at bounding box center [85, 43] width 94 height 14
click at [120, 44] on input "**********" at bounding box center [85, 43] width 94 height 14
type input "*"
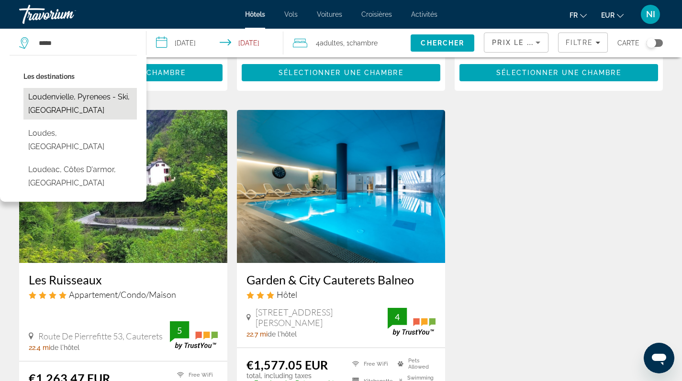
drag, startPoint x: 49, startPoint y: 60, endPoint x: 56, endPoint y: 96, distance: 36.0
click at [56, 96] on button "Loudenvielle, Pyrenees - Ski, France" at bounding box center [79, 104] width 113 height 32
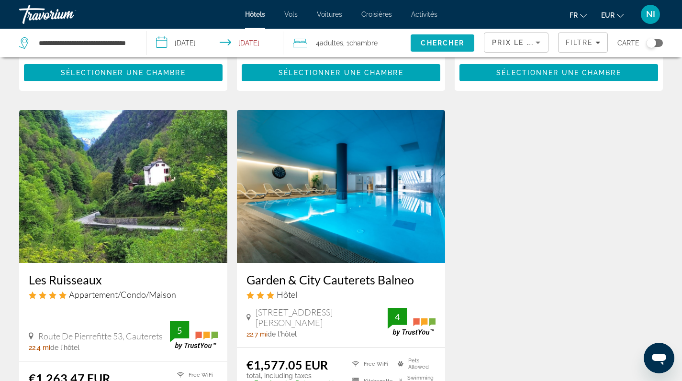
click at [436, 41] on span "Chercher" at bounding box center [443, 43] width 44 height 8
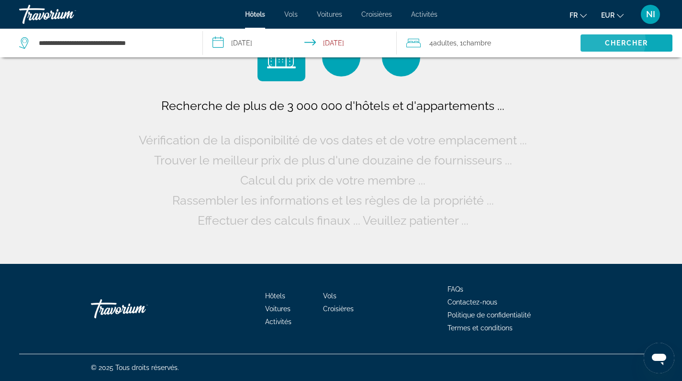
scroll to position [0, 0]
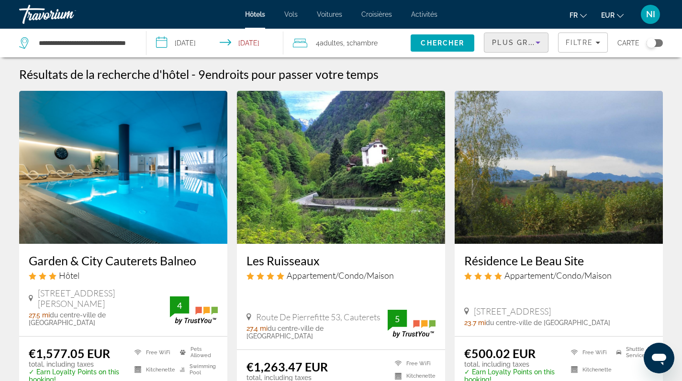
click at [536, 42] on icon "Sort by" at bounding box center [537, 42] width 11 height 11
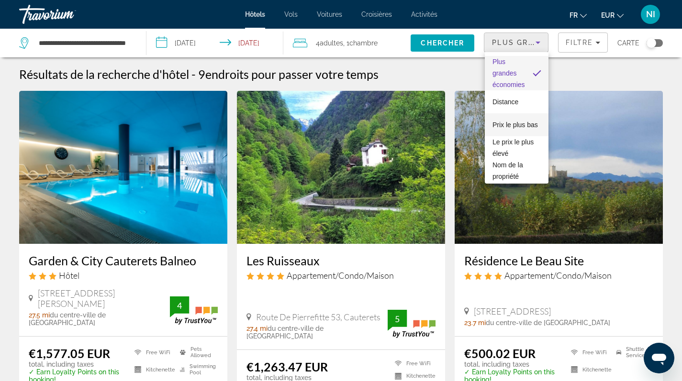
click at [510, 122] on span "Prix le plus bas" at bounding box center [514, 125] width 45 height 8
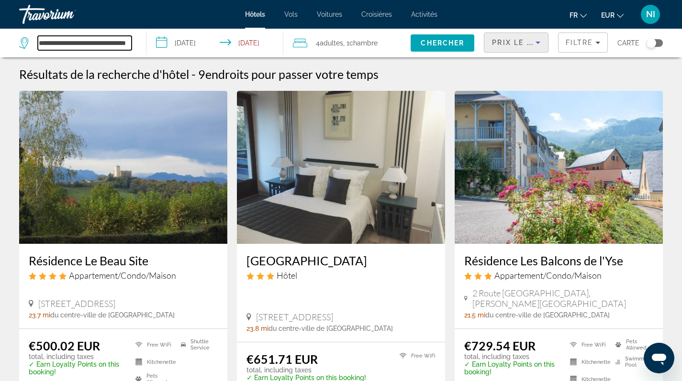
click at [123, 43] on input "**********" at bounding box center [85, 43] width 94 height 14
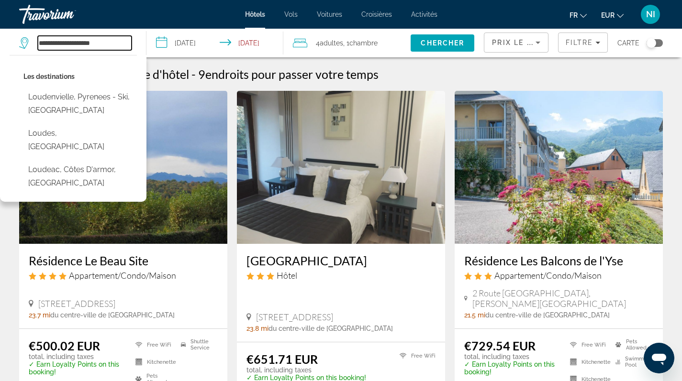
click at [108, 44] on input "**********" at bounding box center [85, 43] width 94 height 14
type input "*"
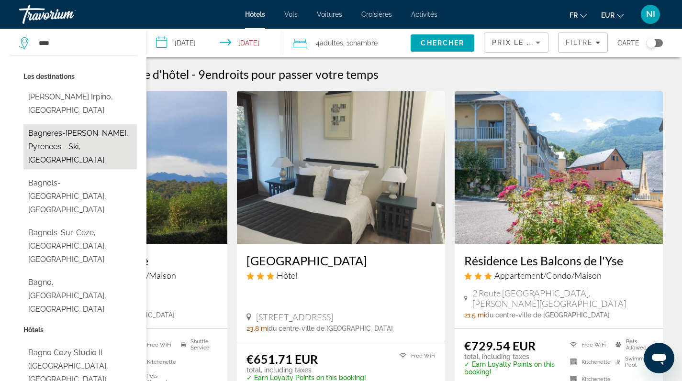
drag, startPoint x: 146, startPoint y: 5, endPoint x: 75, endPoint y: 120, distance: 135.1
click at [75, 124] on button "Bagneres-De-Luchon, Pyrenees - Ski, France" at bounding box center [79, 146] width 113 height 45
type input "**********"
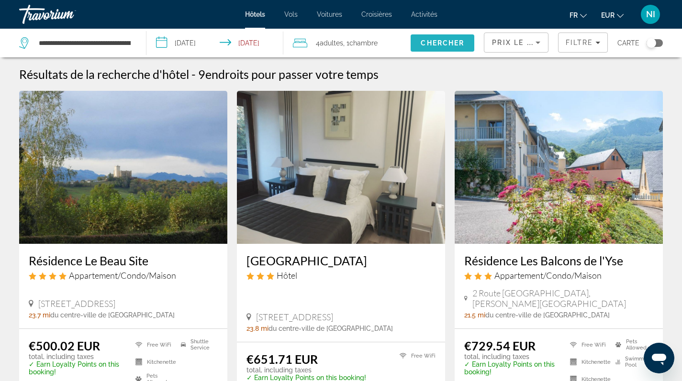
click at [419, 46] on span "Search" at bounding box center [442, 43] width 64 height 23
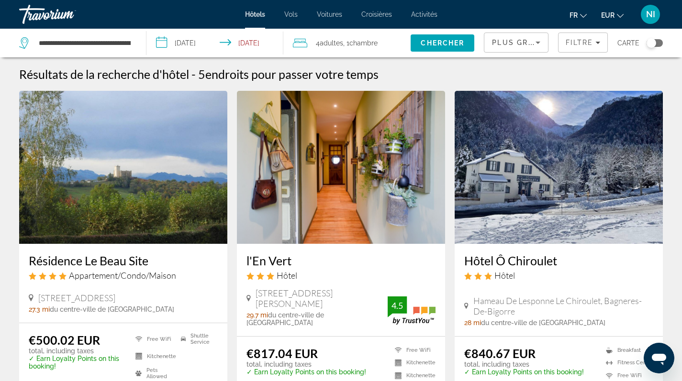
click at [529, 45] on span "Plus grandes économies" at bounding box center [549, 43] width 114 height 8
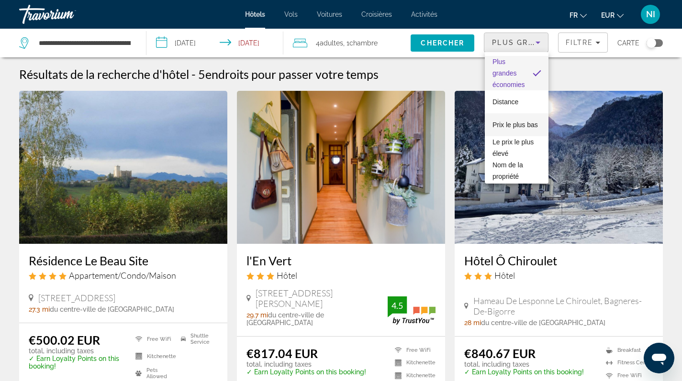
click at [501, 124] on span "Prix le plus bas" at bounding box center [514, 124] width 45 height 11
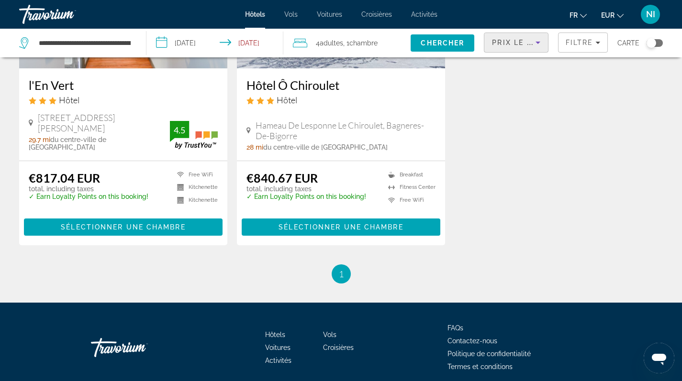
scroll to position [562, 0]
